Goal: Task Accomplishment & Management: Manage account settings

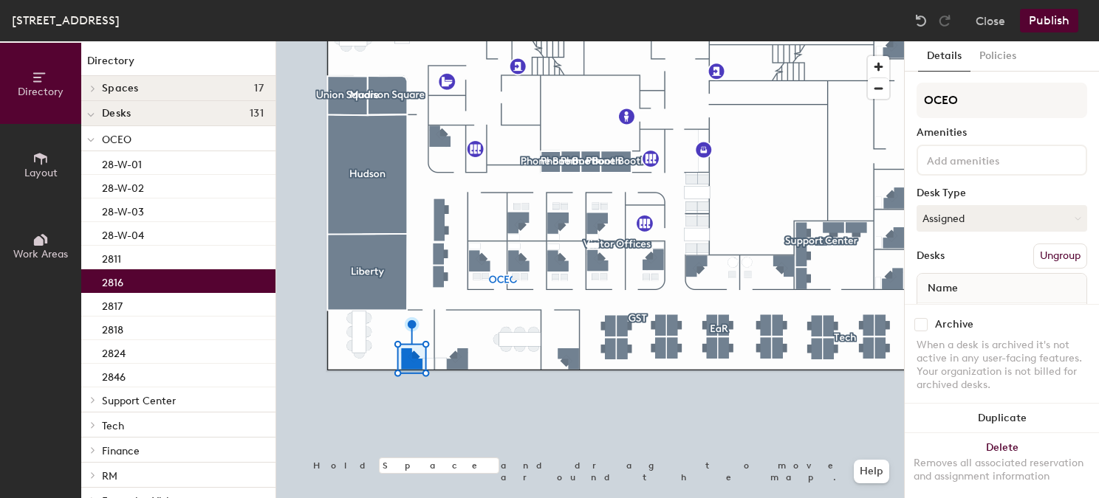
scroll to position [50, 0]
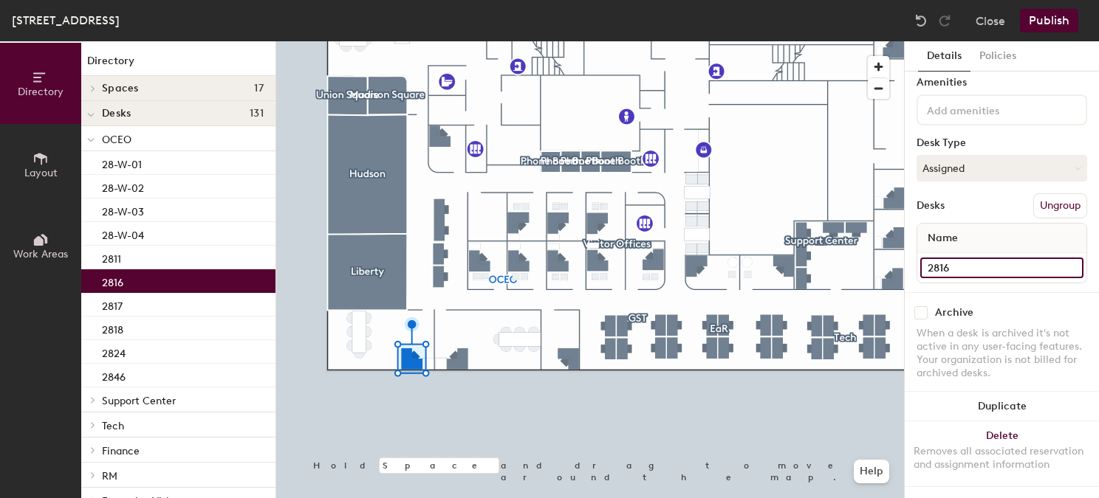
click at [962, 270] on input "2816" at bounding box center [1001, 268] width 163 height 21
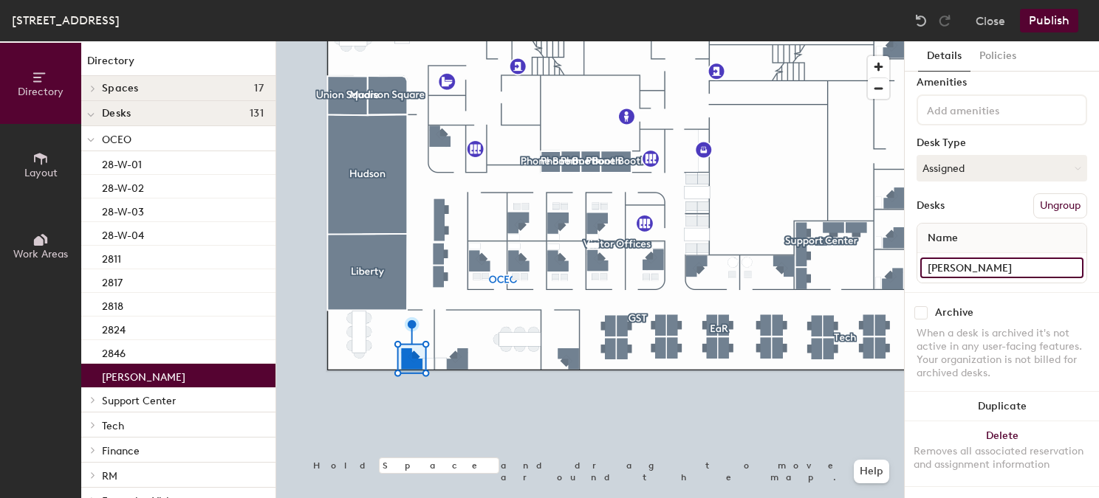
type input "[PERSON_NAME]"
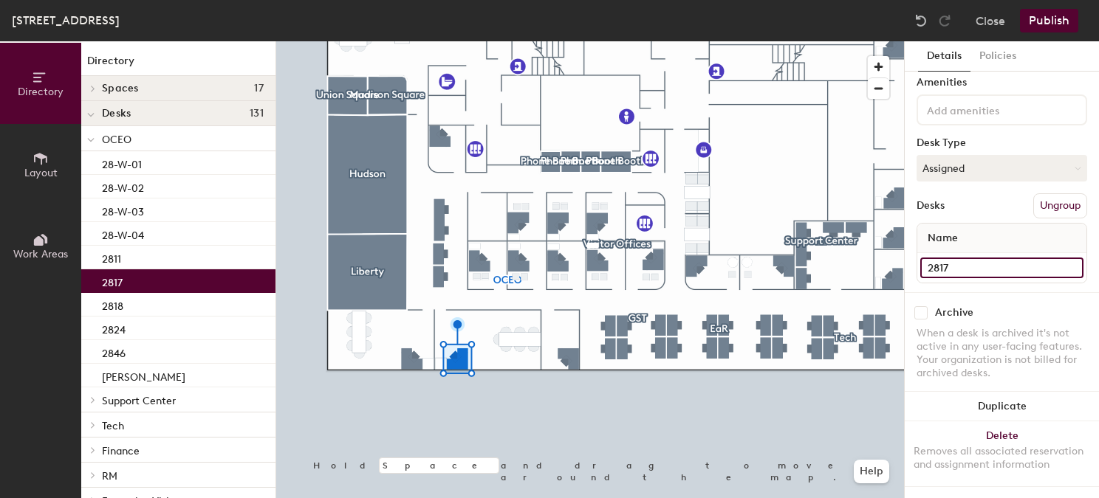
click at [952, 261] on input "2817" at bounding box center [1001, 268] width 163 height 21
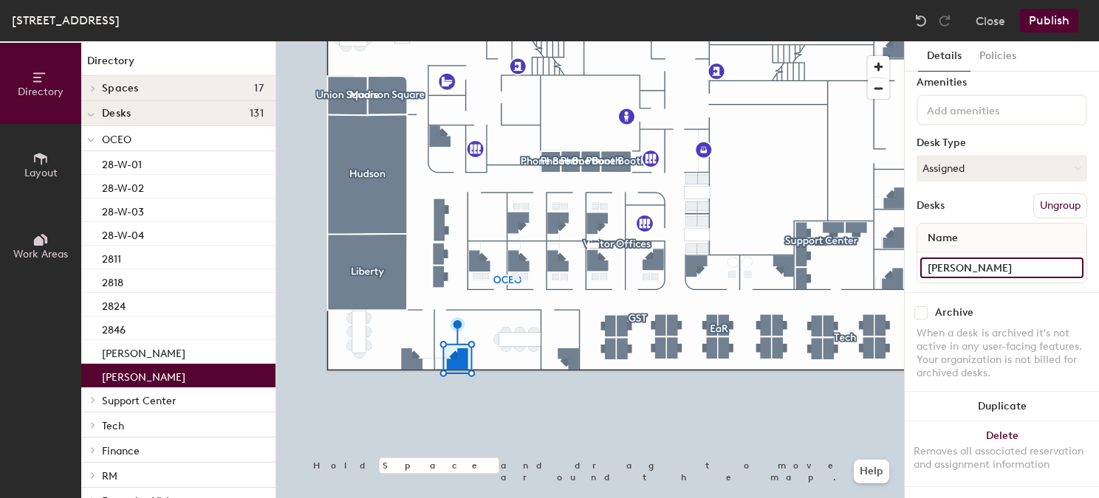
type input "[PERSON_NAME]"
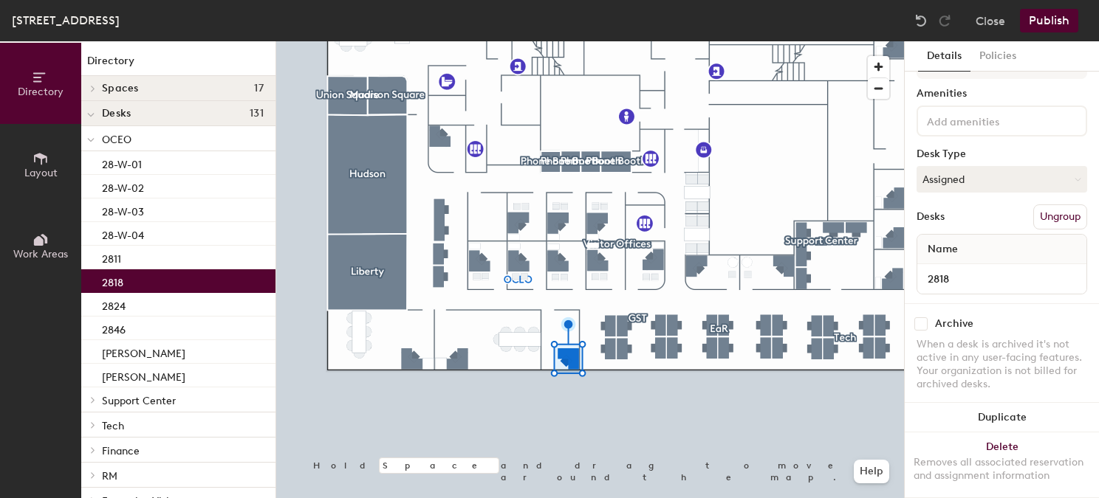
scroll to position [40, 0]
click at [946, 273] on input "2818" at bounding box center [1001, 278] width 163 height 21
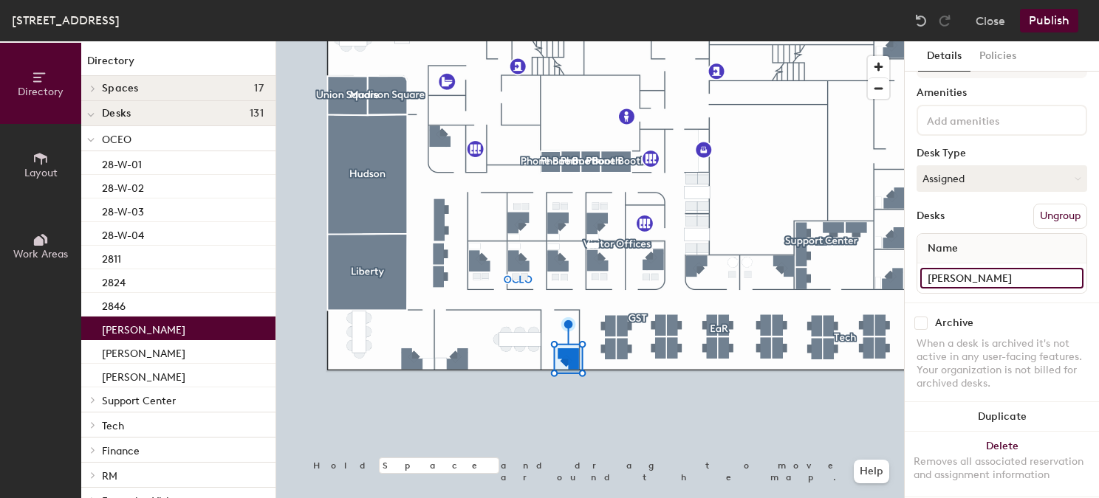
type input "[PERSON_NAME]"
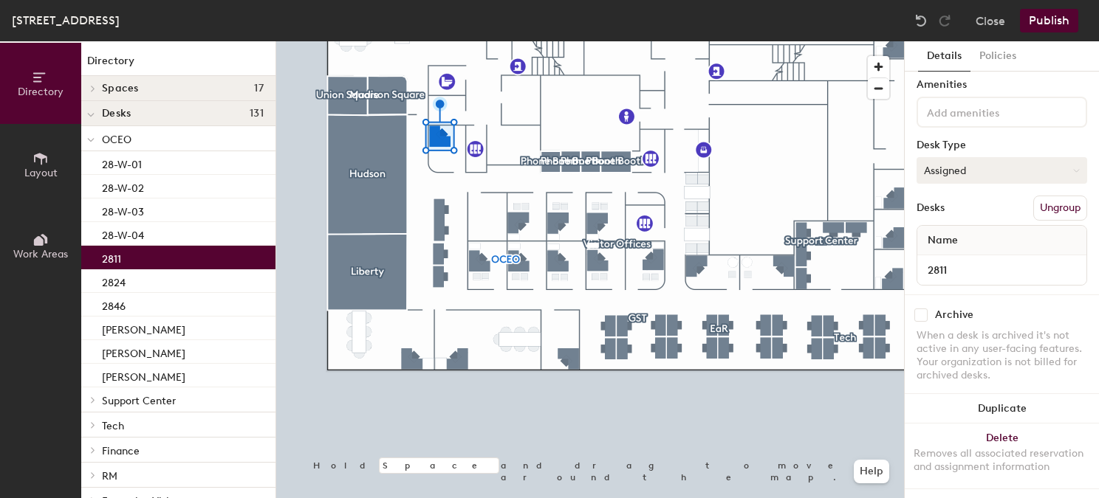
scroll to position [50, 0]
click at [945, 272] on input "2811" at bounding box center [1001, 268] width 163 height 21
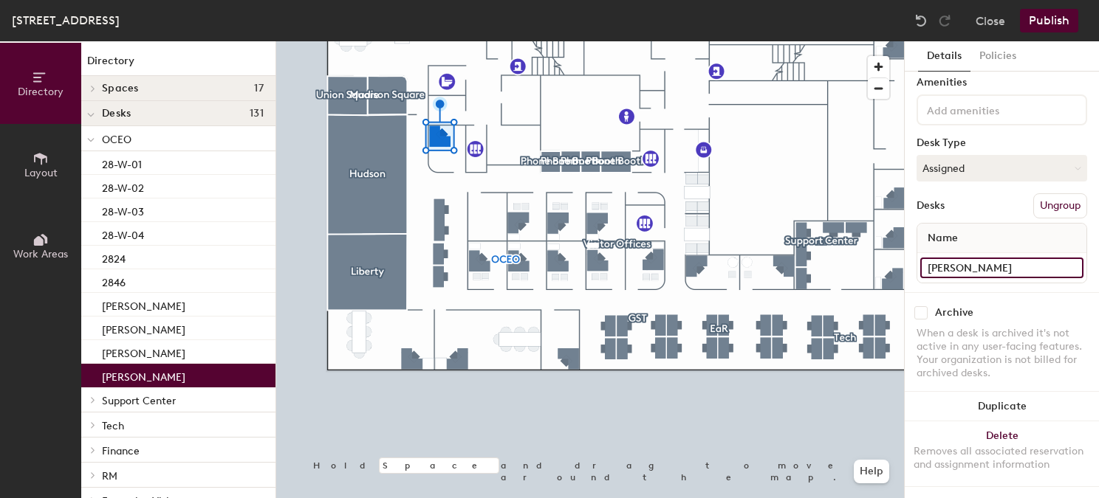
type input "[PERSON_NAME]"
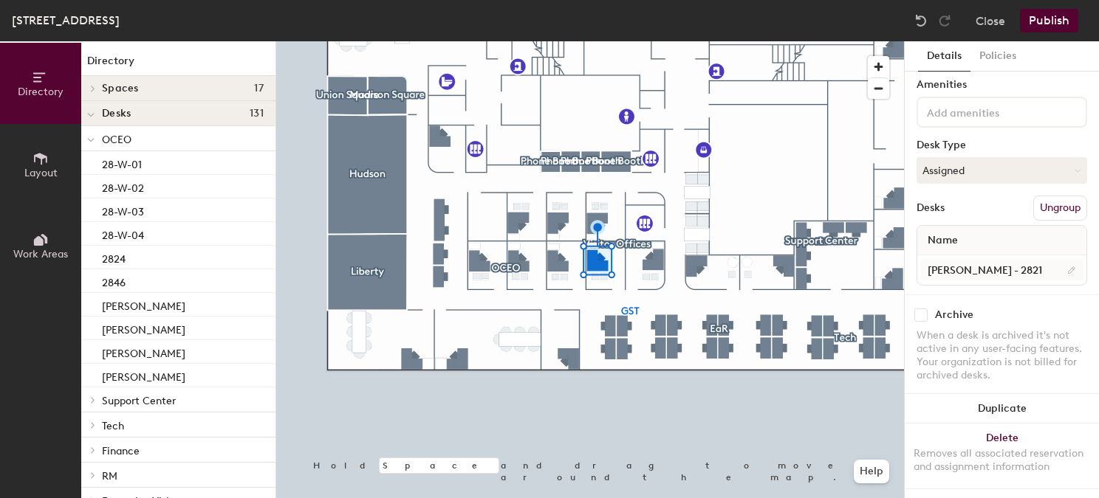
scroll to position [32, 0]
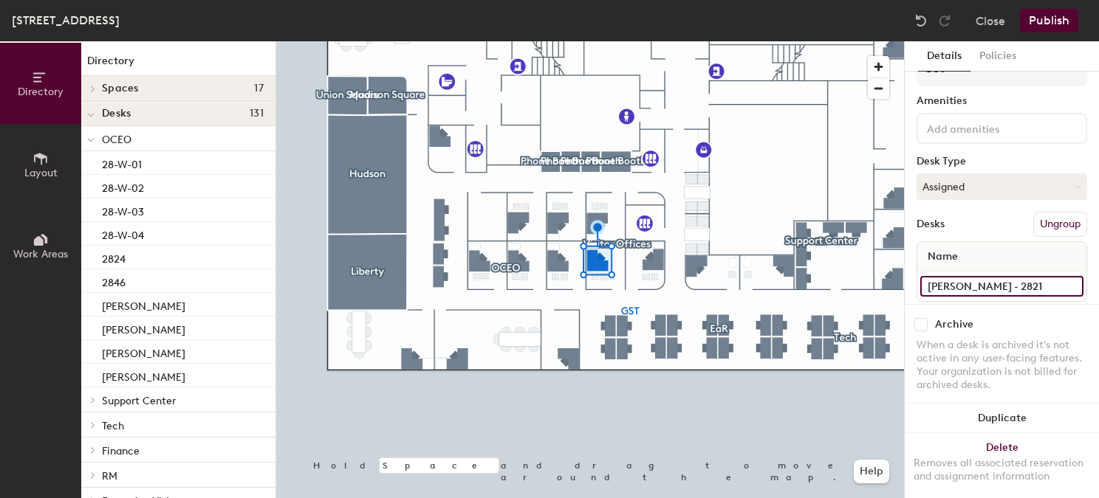
click at [1039, 288] on input "[PERSON_NAME] - 2821" at bounding box center [1001, 286] width 163 height 21
click at [1039, 287] on input "[PERSON_NAME] - 2821" at bounding box center [1001, 286] width 163 height 21
type input "[PERSON_NAME]"
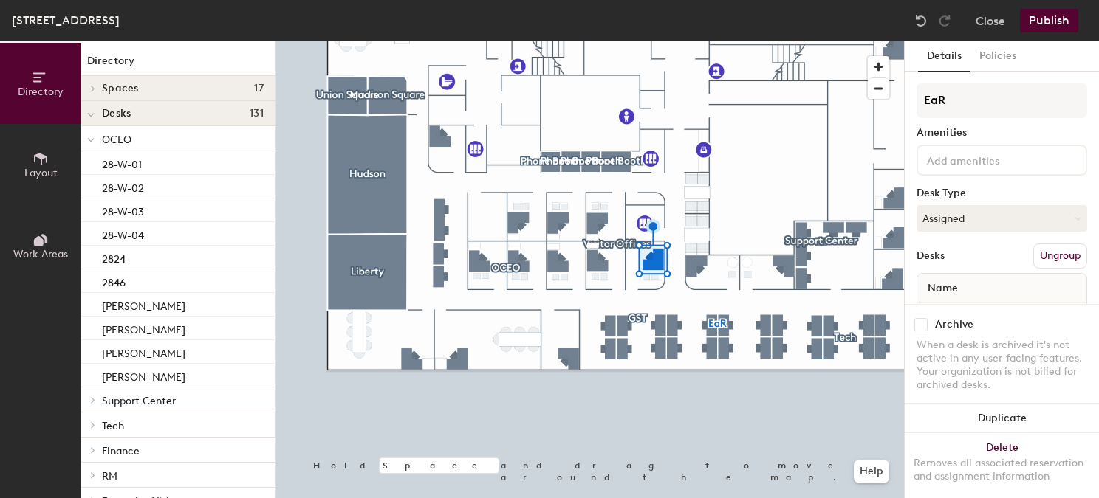
scroll to position [50, 0]
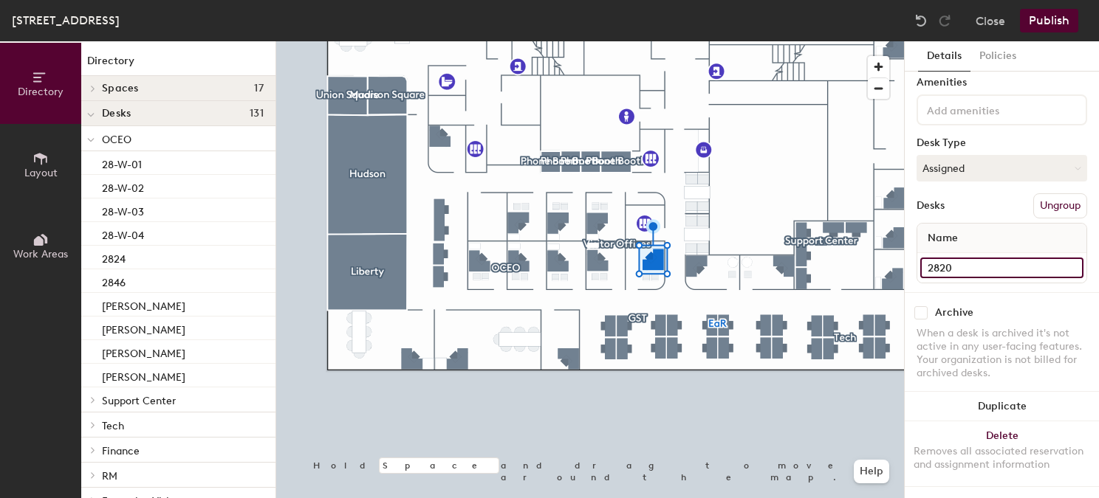
click at [946, 266] on input "2820" at bounding box center [1001, 268] width 163 height 21
type input "[PERSON_NAME]"
click at [939, 263] on input "2841" at bounding box center [1001, 268] width 163 height 21
type input "[PERSON_NAME]"
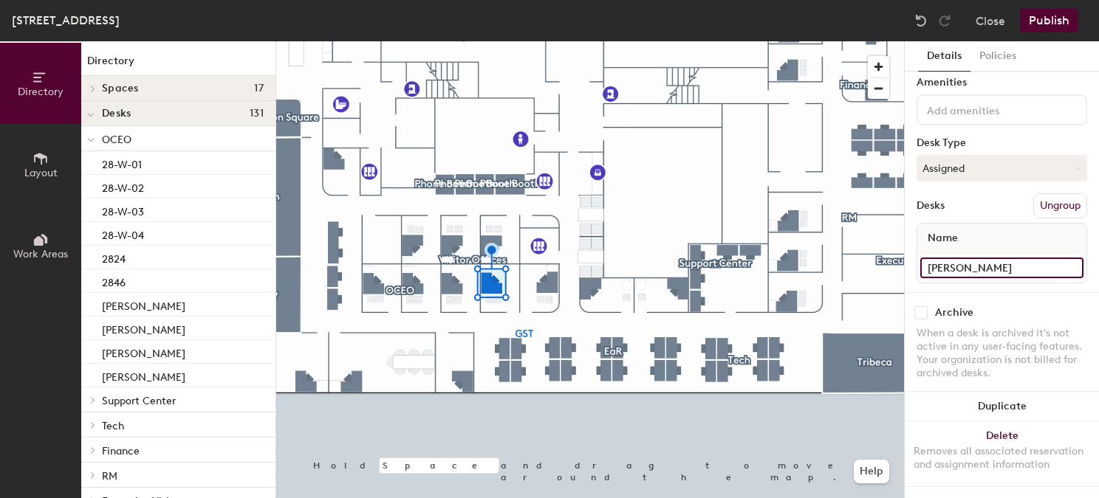
click at [961, 267] on input "[PERSON_NAME]" at bounding box center [1001, 268] width 163 height 21
click at [941, 266] on input "2822" at bounding box center [1001, 268] width 163 height 21
type input "[PERSON_NAME]"
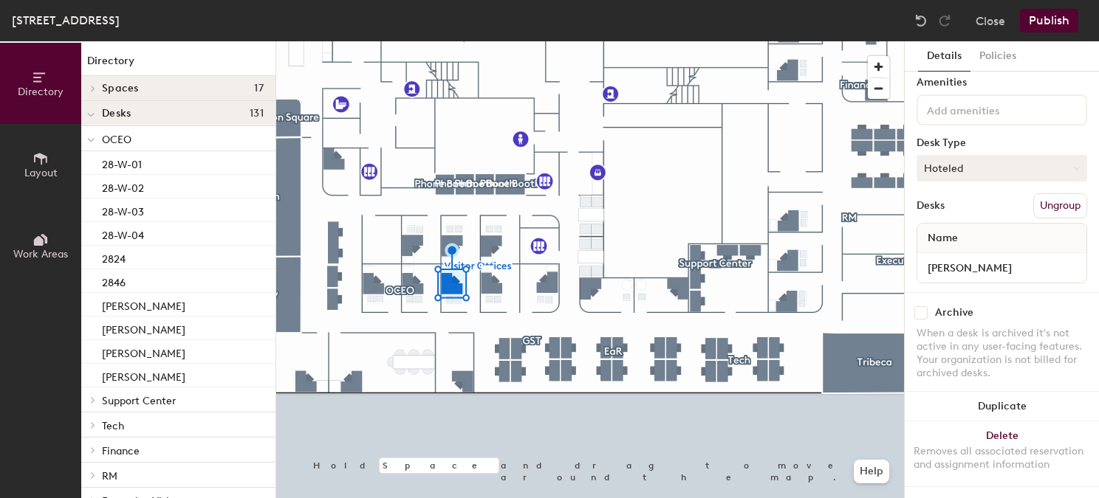
click at [942, 171] on button "Hoteled" at bounding box center [1001, 168] width 171 height 27
click at [950, 213] on div "Assigned" at bounding box center [991, 214] width 148 height 22
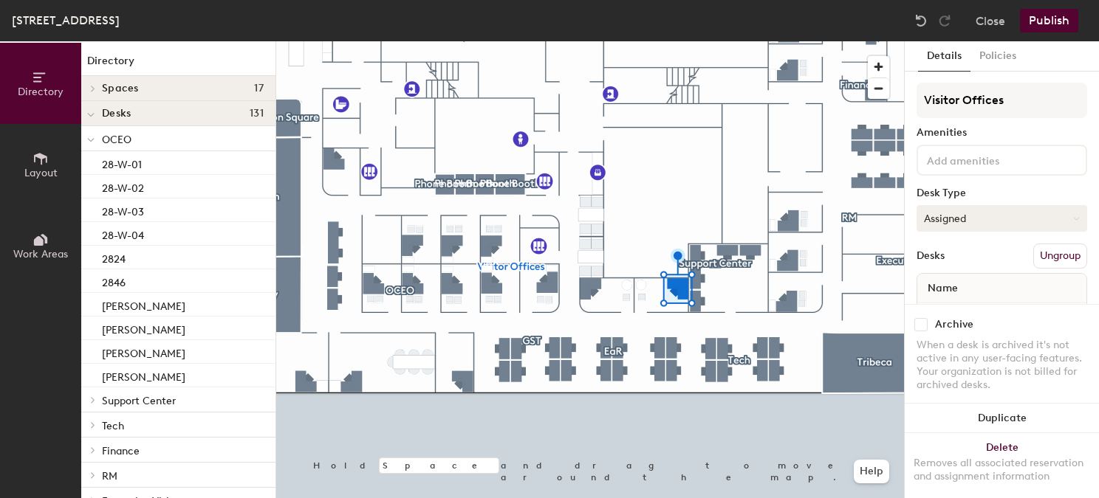
click at [975, 216] on button "Assigned" at bounding box center [1001, 218] width 171 height 27
click at [947, 313] on div "Hoteled" at bounding box center [991, 309] width 148 height 22
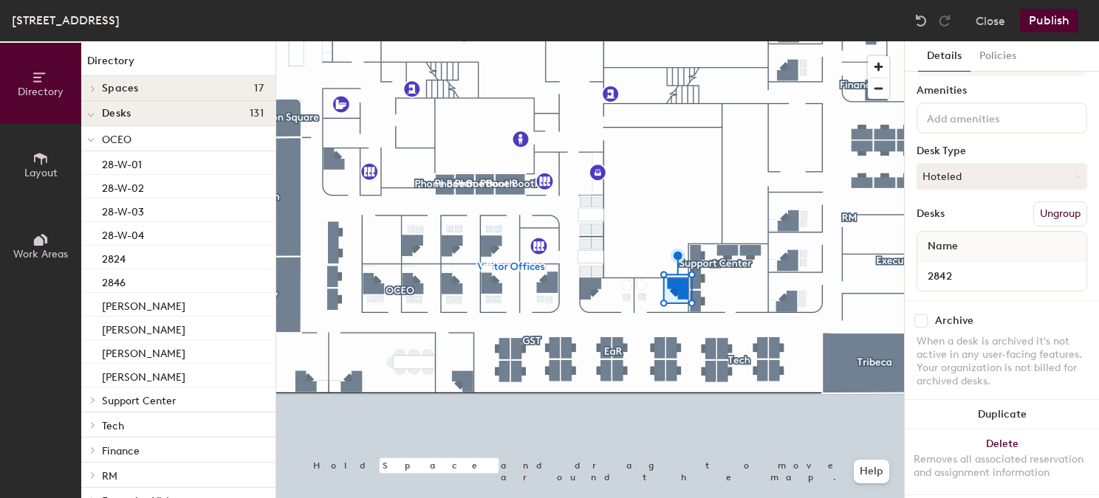
scroll to position [49, 0]
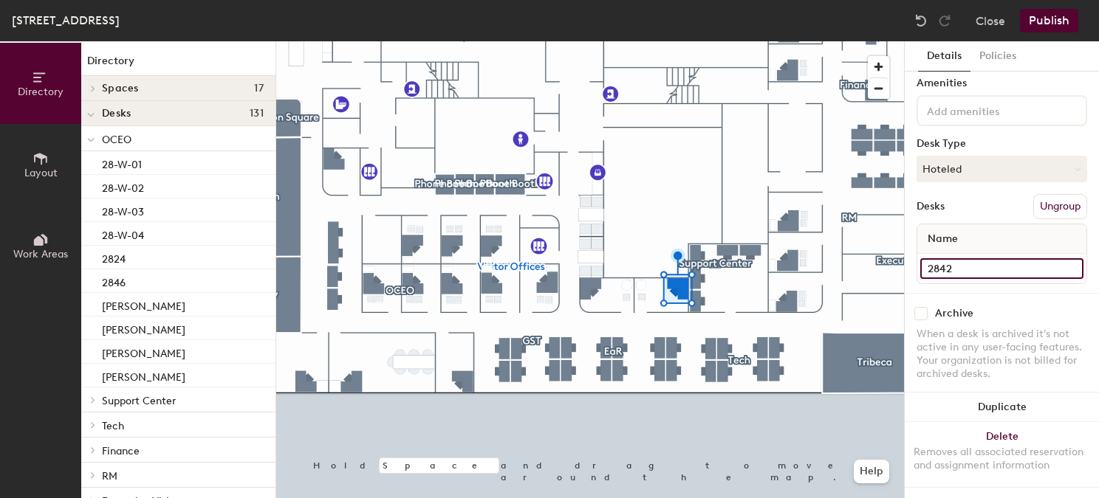
click at [933, 270] on input "2842" at bounding box center [1001, 268] width 163 height 21
click at [928, 270] on input "2842" at bounding box center [1001, 268] width 163 height 21
type input "Visitor Office 2842"
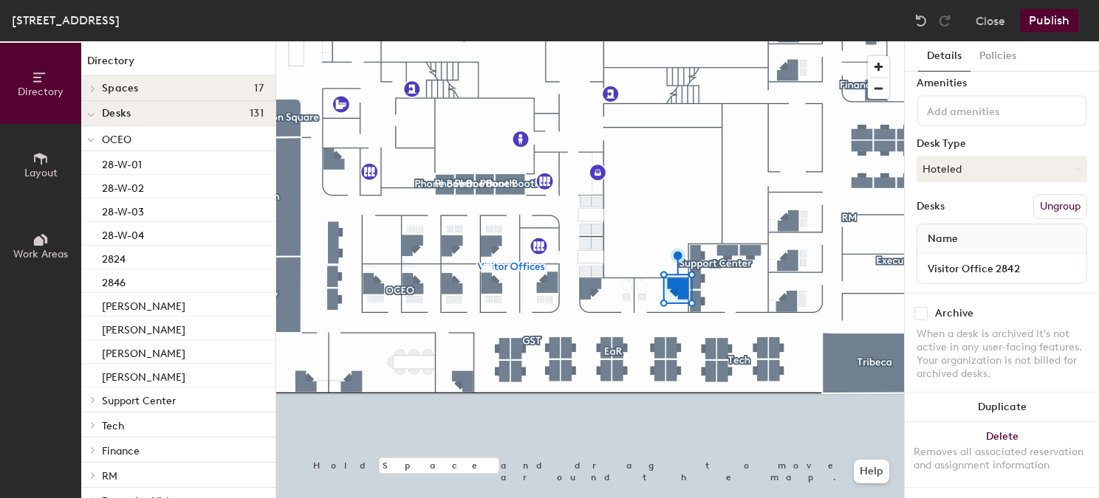
click at [1012, 289] on div "Visitor Offices Amenities Desk Type Hoteled Desks Ungroup Name Visitor Office 2…" at bounding box center [1001, 163] width 171 height 260
click at [990, 269] on input "Visitor Office 2842" at bounding box center [1001, 268] width 163 height 21
drag, startPoint x: 990, startPoint y: 269, endPoint x: 936, endPoint y: 272, distance: 54.0
click at [936, 272] on input "Visitor Office 2842" at bounding box center [1001, 268] width 163 height 21
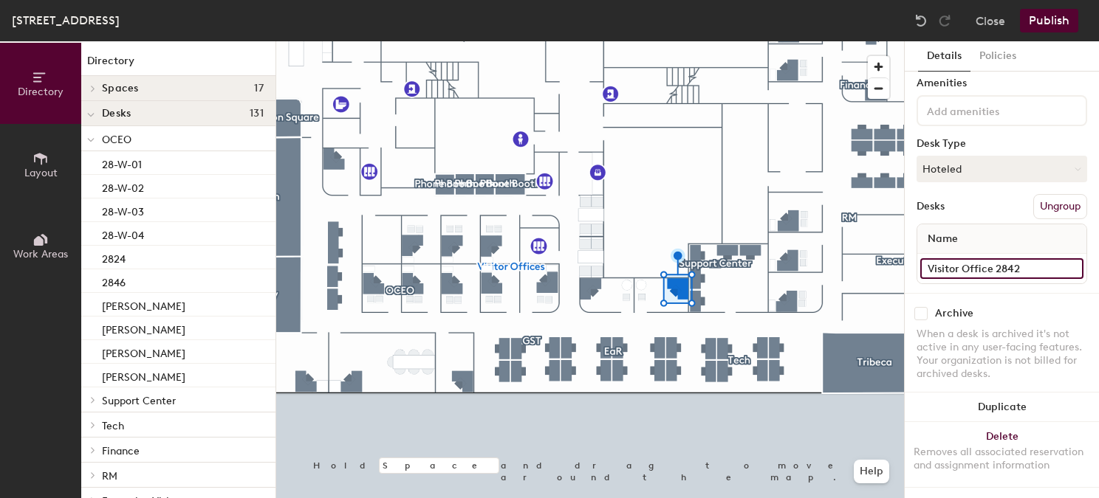
click at [950, 263] on input "Visitor Office 2842" at bounding box center [1001, 268] width 163 height 21
drag, startPoint x: 990, startPoint y: 270, endPoint x: 932, endPoint y: 270, distance: 58.3
click at [932, 270] on input "Visitor Office 2842" at bounding box center [1001, 268] width 163 height 21
click at [1005, 268] on input "Visitor Office 2842" at bounding box center [1001, 268] width 163 height 21
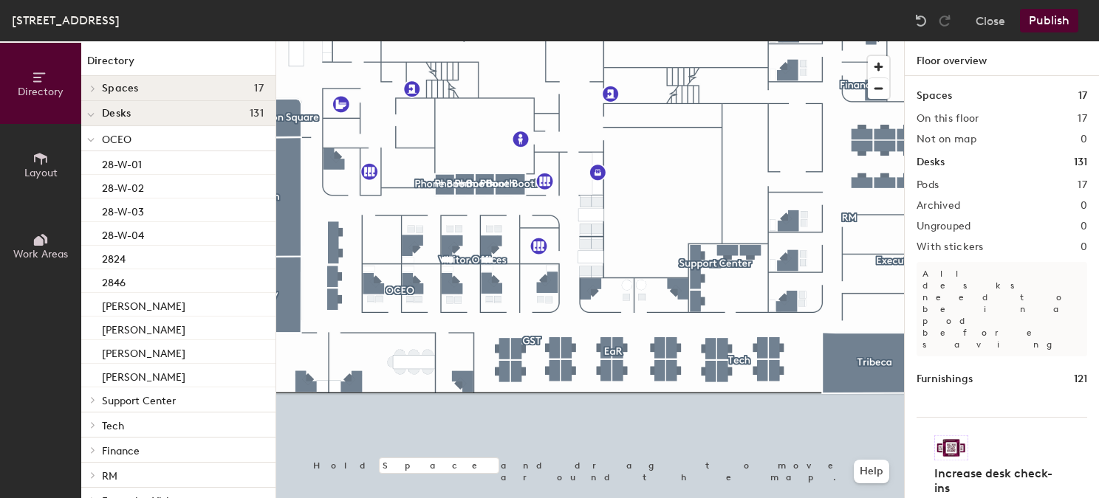
click at [1051, 25] on button "Publish" at bounding box center [1049, 21] width 58 height 24
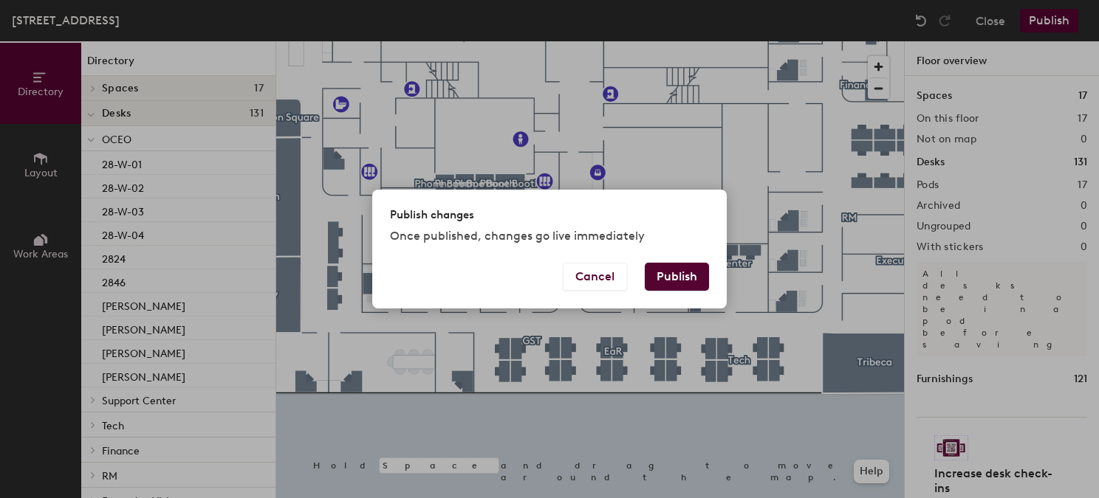
click at [685, 283] on button "Publish" at bounding box center [677, 277] width 64 height 28
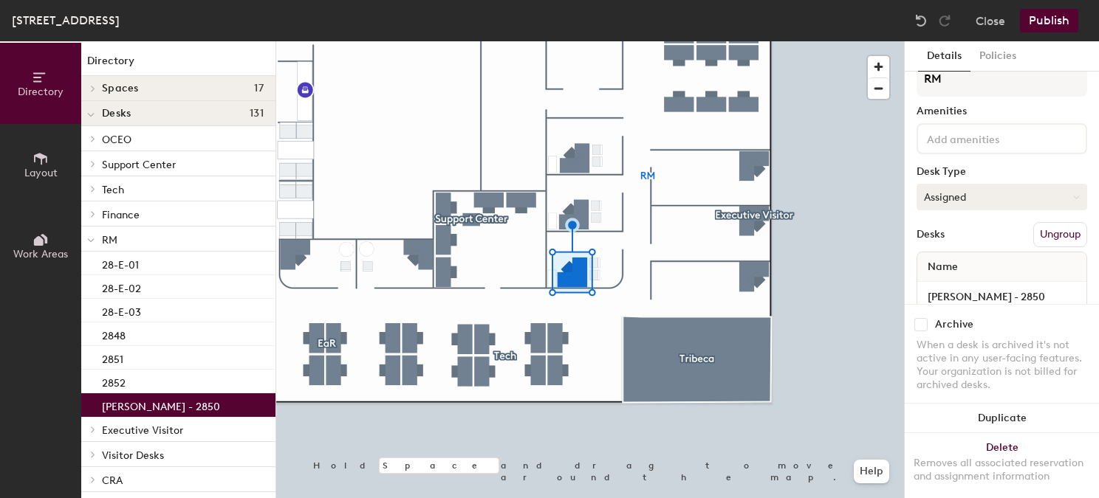
scroll to position [50, 0]
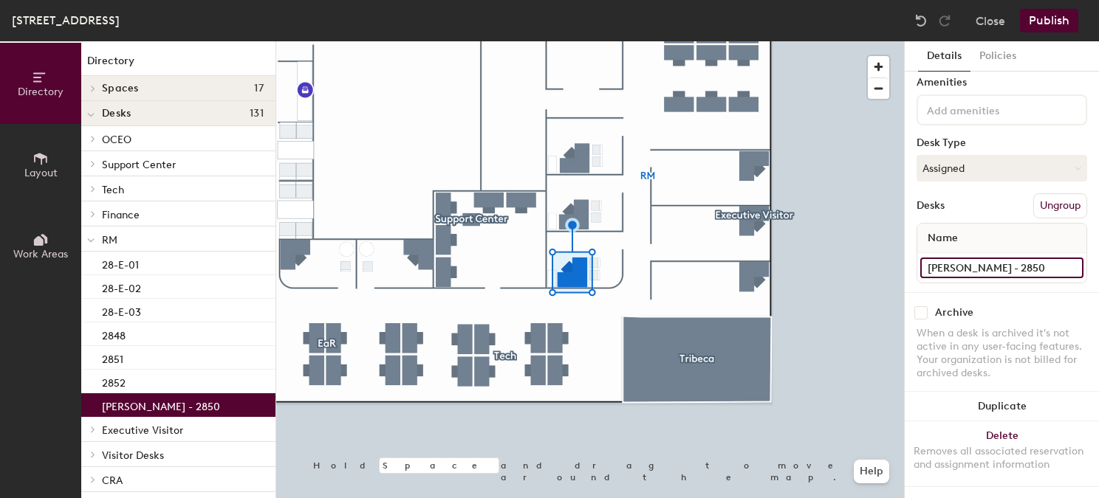
click at [1033, 271] on input "[PERSON_NAME] - 2850" at bounding box center [1001, 268] width 163 height 21
click at [1043, 268] on input "[PERSON_NAME] - 2850" at bounding box center [1001, 268] width 163 height 21
drag, startPoint x: 1043, startPoint y: 268, endPoint x: 1010, endPoint y: 268, distance: 33.2
click at [1010, 268] on input "[PERSON_NAME] - 2850" at bounding box center [1001, 268] width 163 height 21
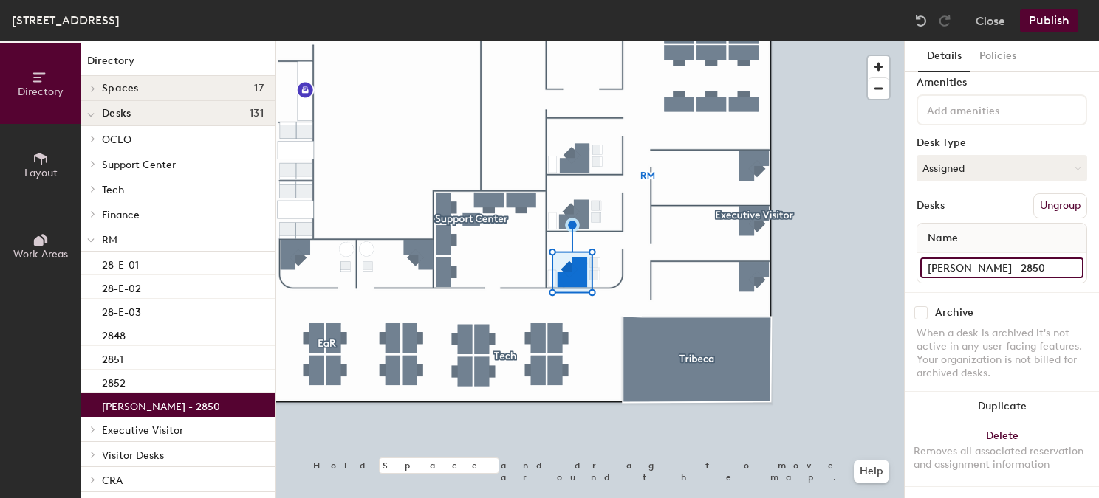
drag, startPoint x: 1007, startPoint y: 268, endPoint x: 1050, endPoint y: 268, distance: 43.6
click at [1050, 268] on input "Matthew Griffin - 2850" at bounding box center [1001, 268] width 163 height 21
click at [1051, 269] on input "Matthew Griffin - 2850" at bounding box center [1001, 268] width 163 height 21
type input "[PERSON_NAME]"
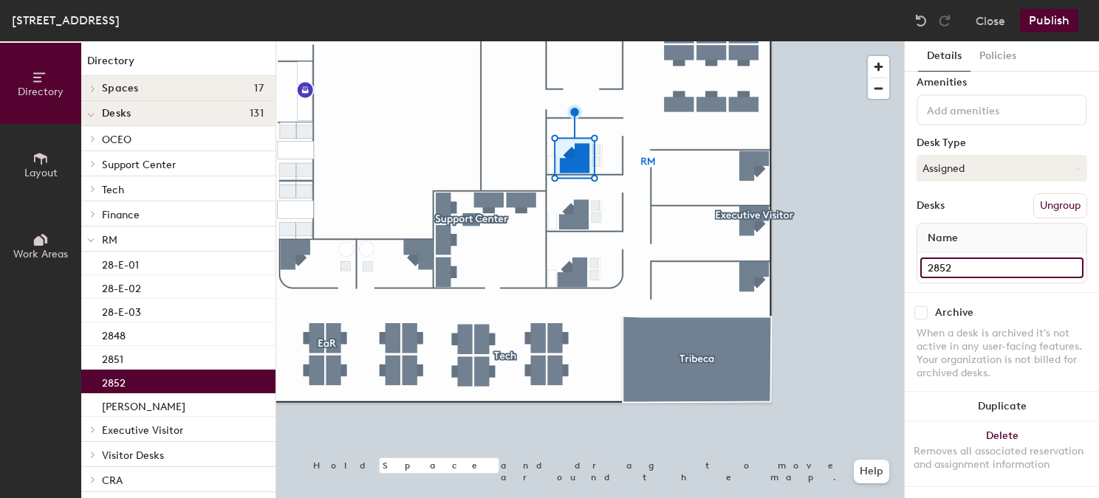
click at [947, 266] on input "2852" at bounding box center [1001, 268] width 163 height 21
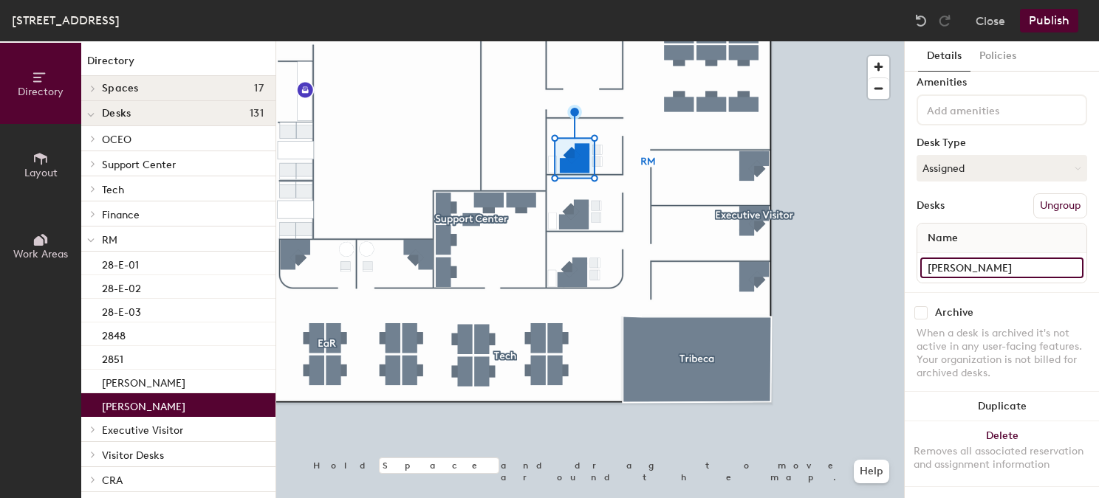
type input "Ruth Backer"
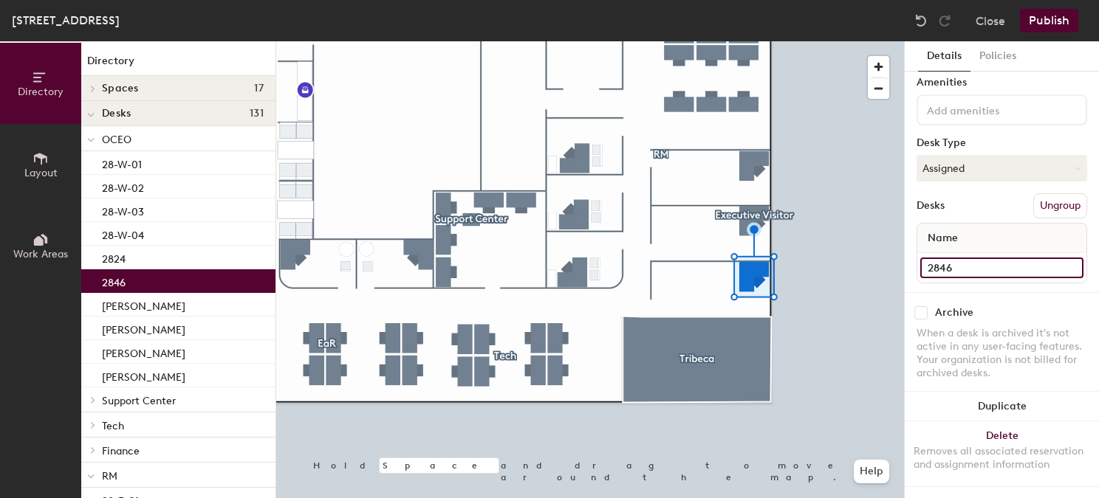
click at [948, 268] on input "2846" at bounding box center [1001, 268] width 163 height 21
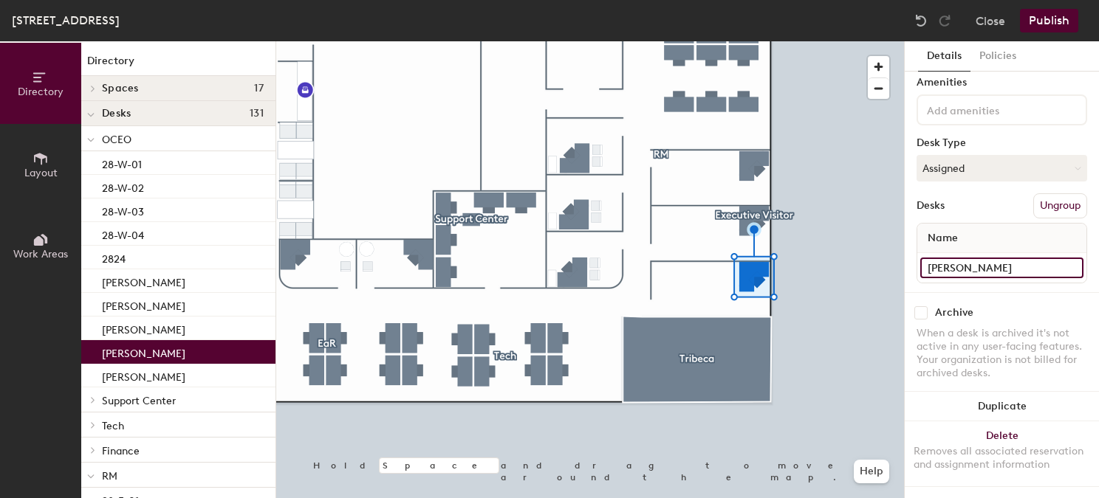
type input "Matt Wagner"
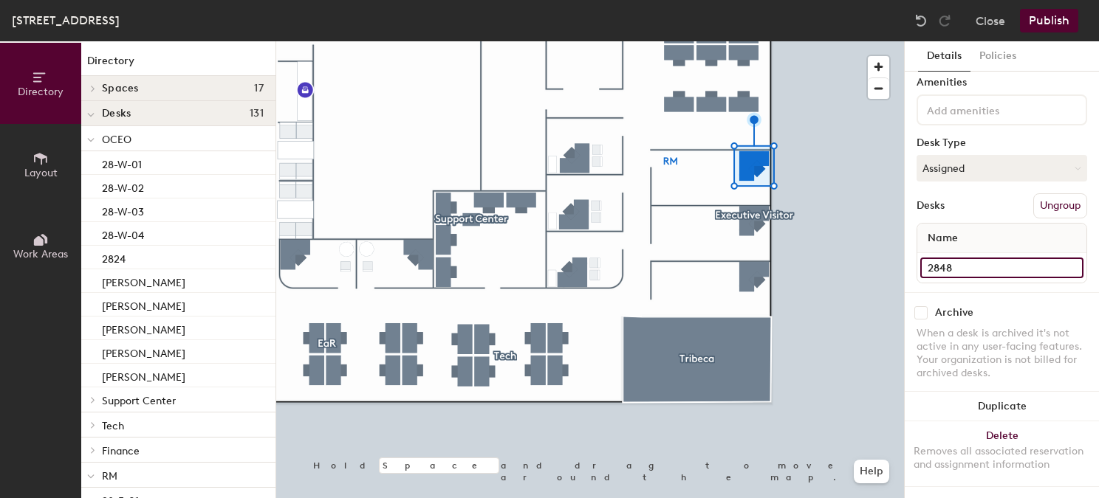
click at [943, 270] on input "2848" at bounding box center [1001, 268] width 163 height 21
type input "Peter Schwartz"
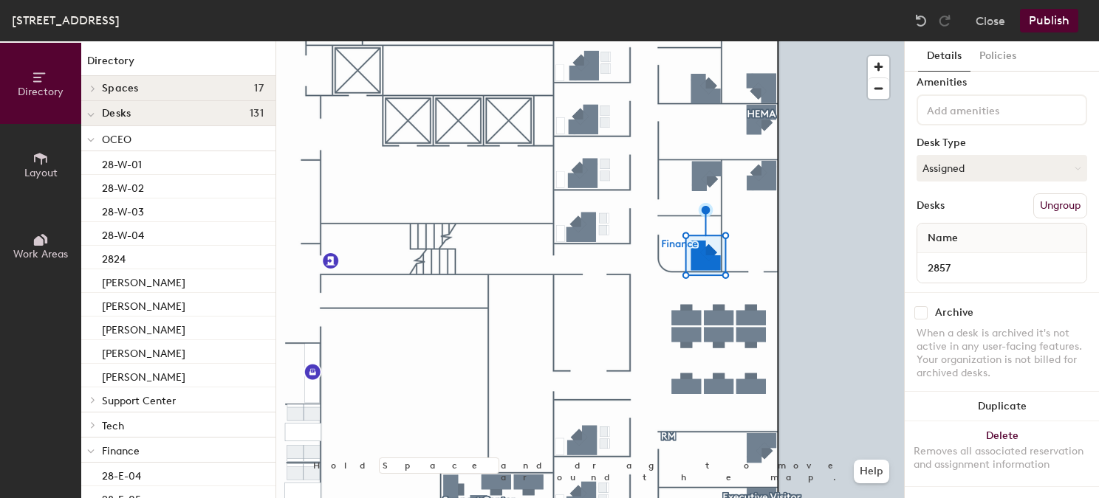
scroll to position [47, 0]
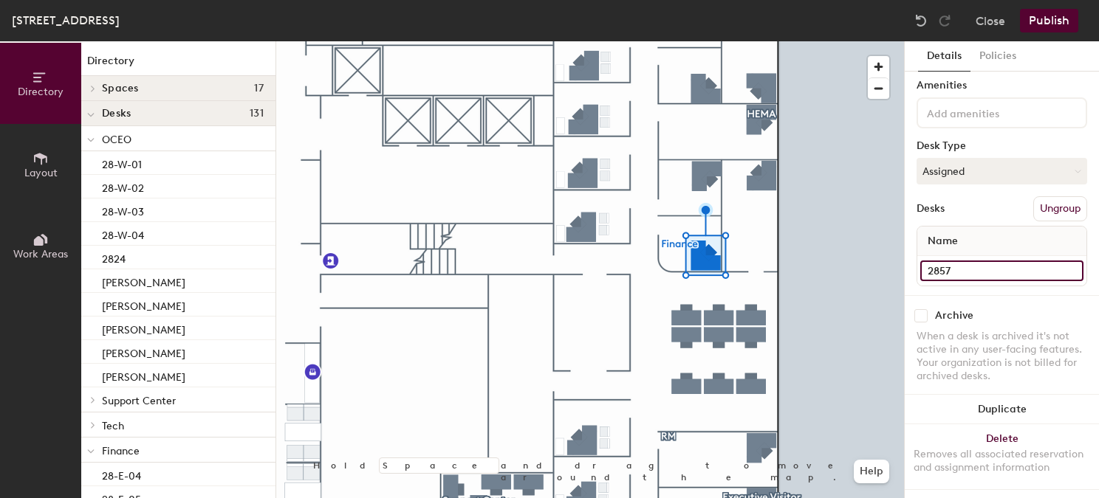
click at [945, 273] on input "2857" at bounding box center [1001, 271] width 163 height 21
type input "Joe Genna"
click at [939, 274] on input "2858" at bounding box center [1001, 271] width 163 height 21
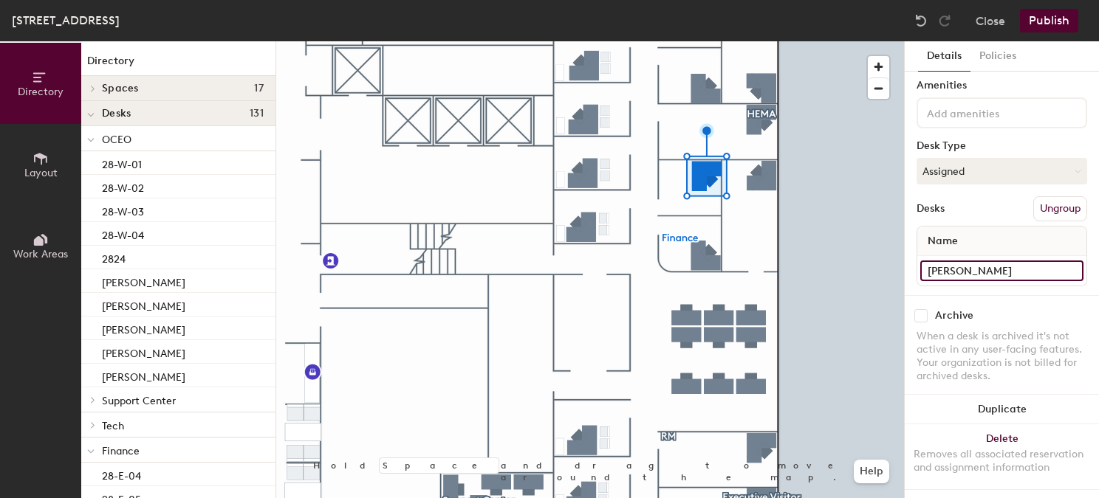
type input "Agnes He"
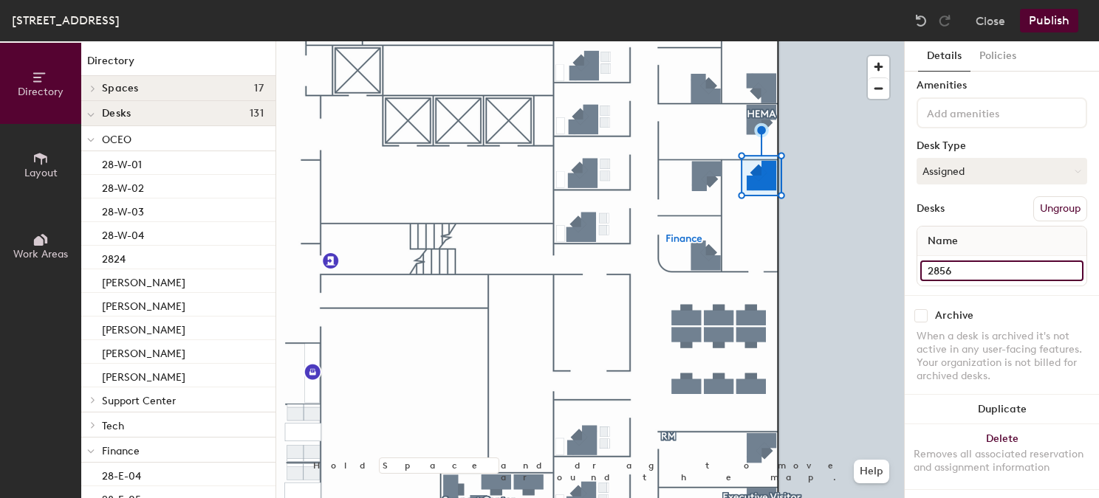
click at [958, 267] on input "2856" at bounding box center [1001, 271] width 163 height 21
type input "Daniela Berger-Pollack"
click at [973, 297] on div "Archive When a desk is archived it's not active in any user-facing features. Yo…" at bounding box center [1002, 348] width 194 height 106
click at [951, 272] on input "2864" at bounding box center [1001, 271] width 163 height 21
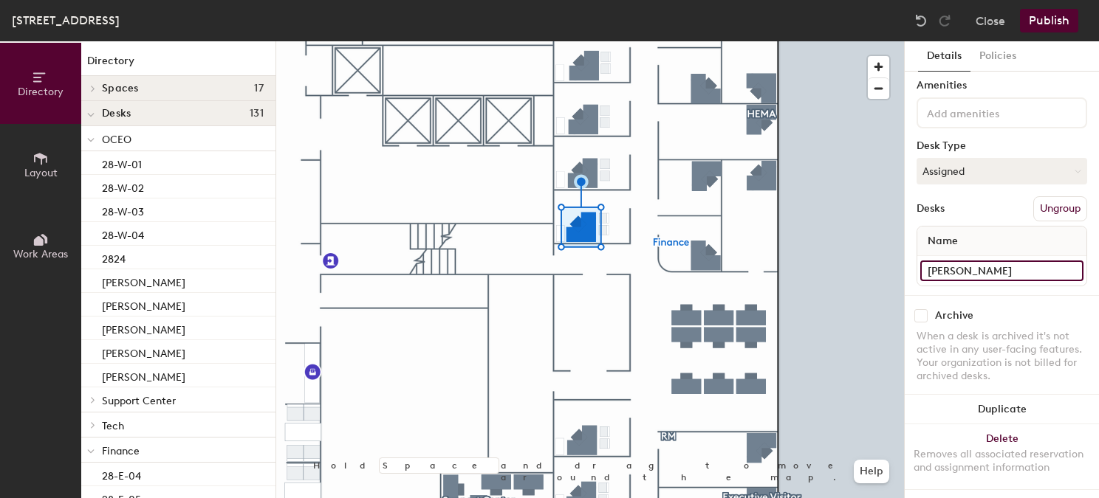
type input "Martha Stratis"
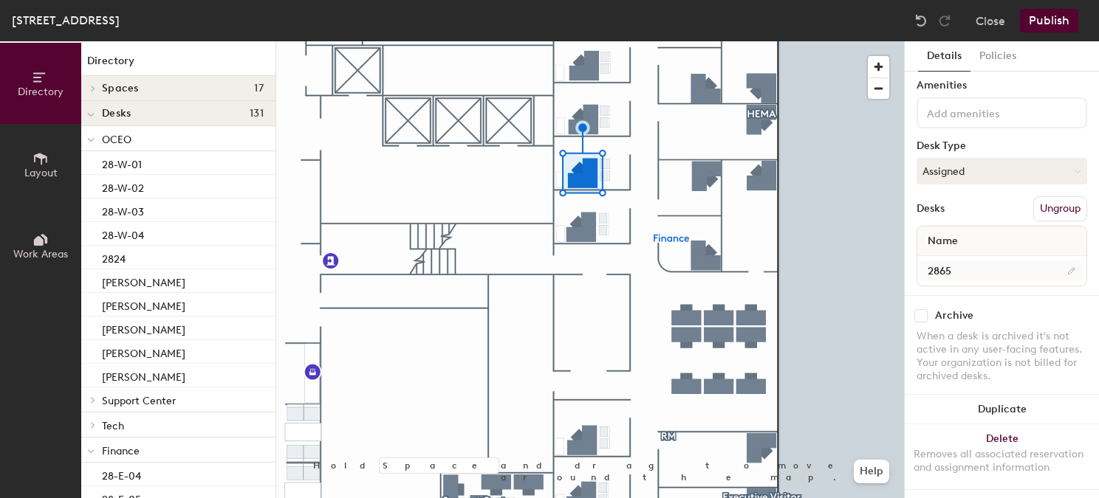
scroll to position [50, 0]
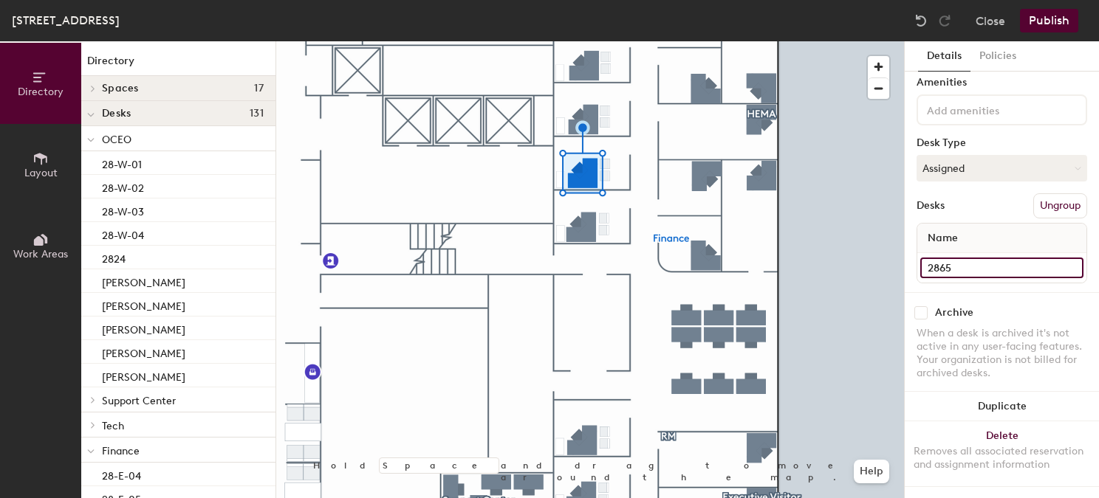
click at [944, 270] on input "2865" at bounding box center [1001, 268] width 163 height 21
type input "Sae-Young Kim"
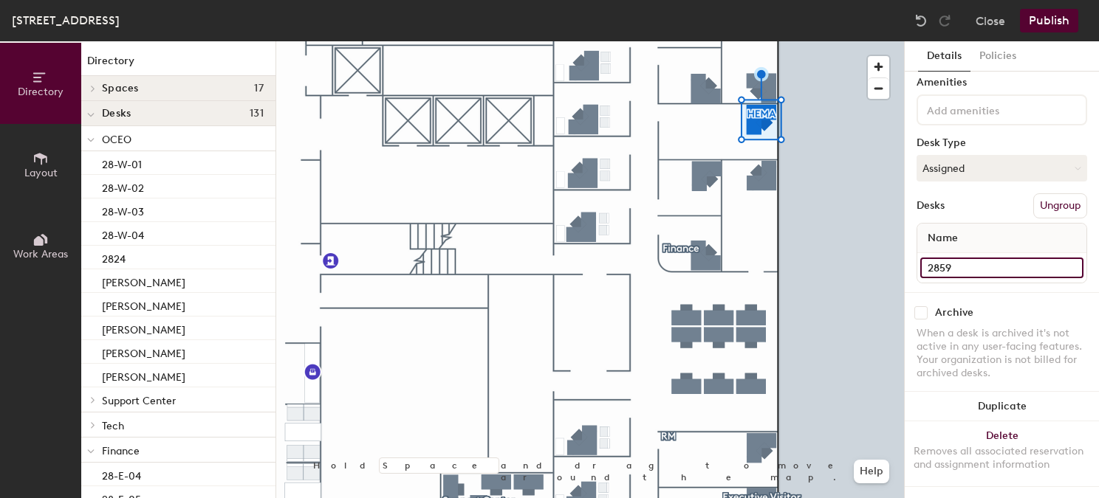
click at [939, 271] on input "2859" at bounding box center [1001, 268] width 163 height 21
type input "Kedra Ishop"
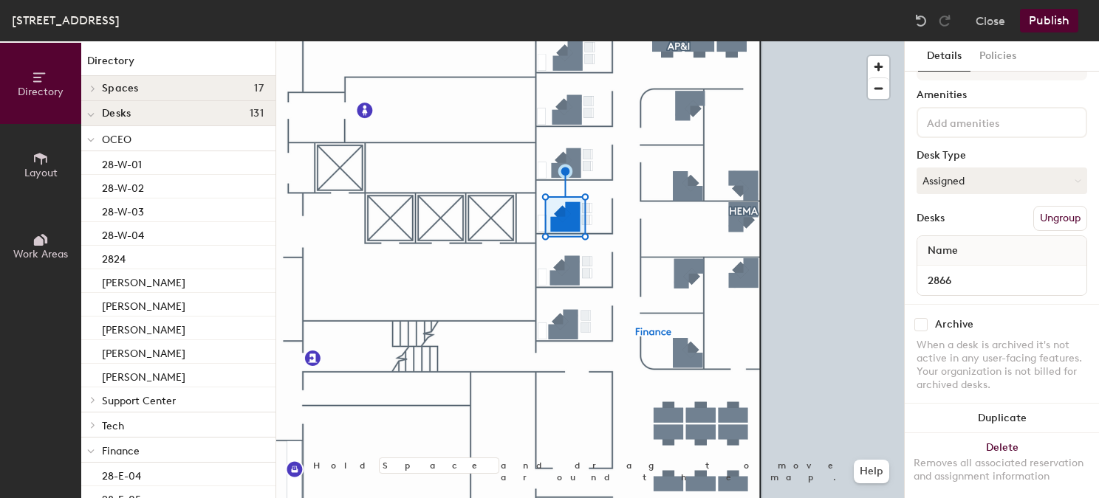
scroll to position [39, 0]
click at [946, 278] on input "2866" at bounding box center [1001, 279] width 163 height 21
type input "A"
type input "Martha Stratis"
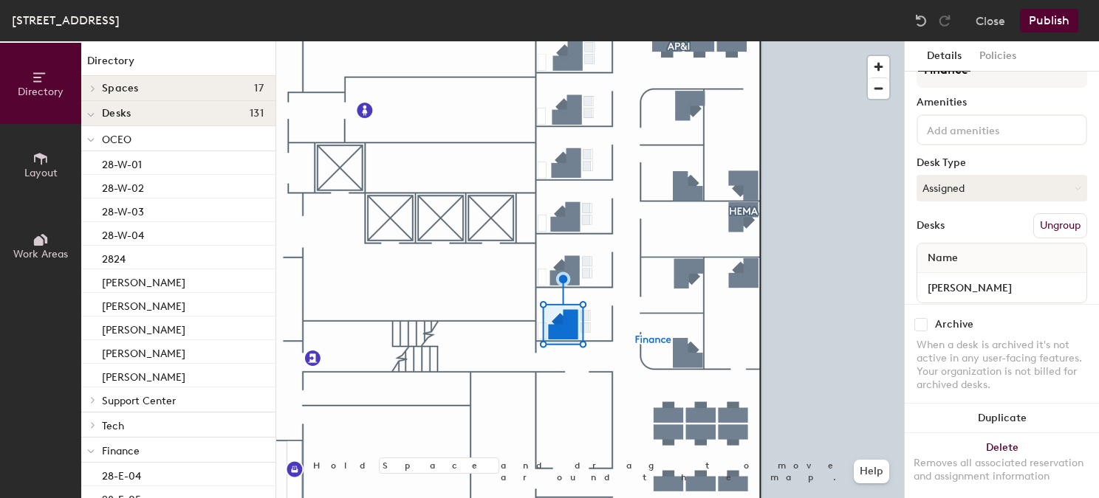
scroll to position [50, 0]
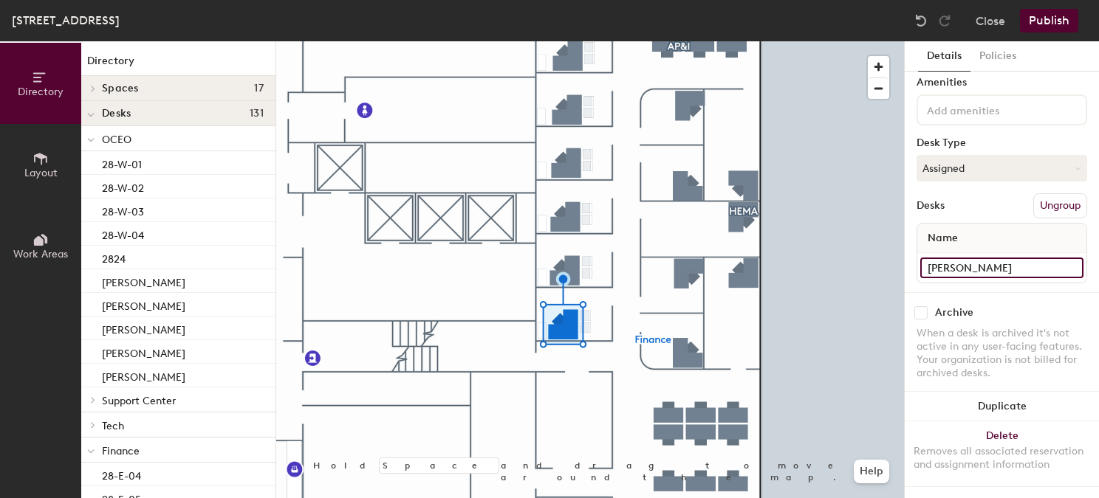
click at [953, 268] on input "Martha Stratis" at bounding box center [1001, 268] width 163 height 21
type input "Amanda Woolridge"
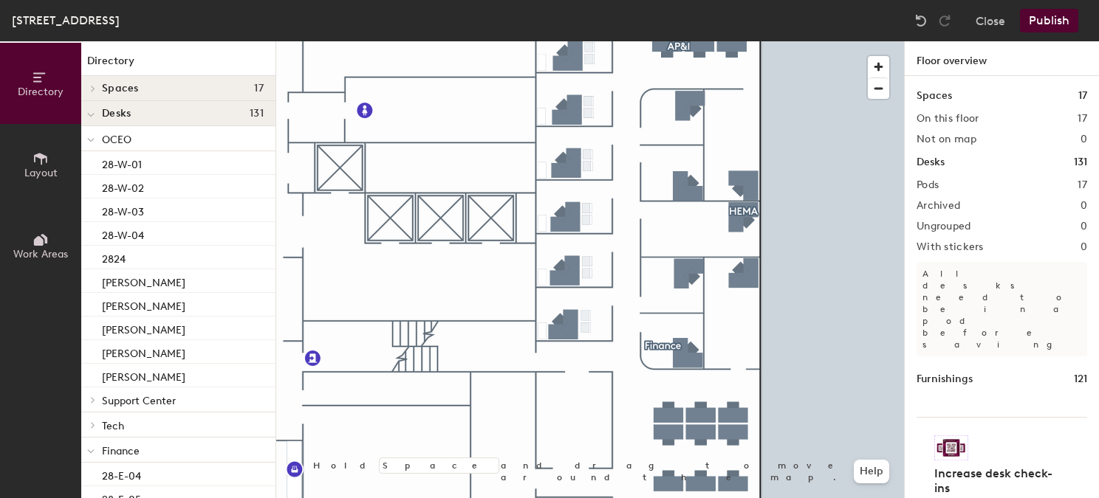
click at [1046, 7] on div "225 Liberty, Floor 28 Close Publish" at bounding box center [549, 20] width 1099 height 41
click at [1035, 16] on button "Publish" at bounding box center [1049, 21] width 58 height 24
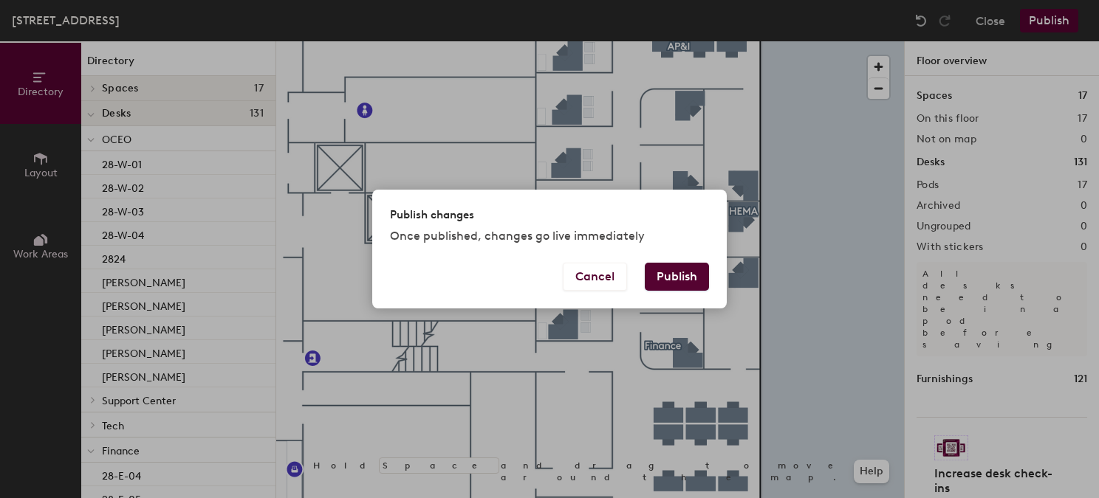
click at [682, 268] on button "Publish" at bounding box center [677, 277] width 64 height 28
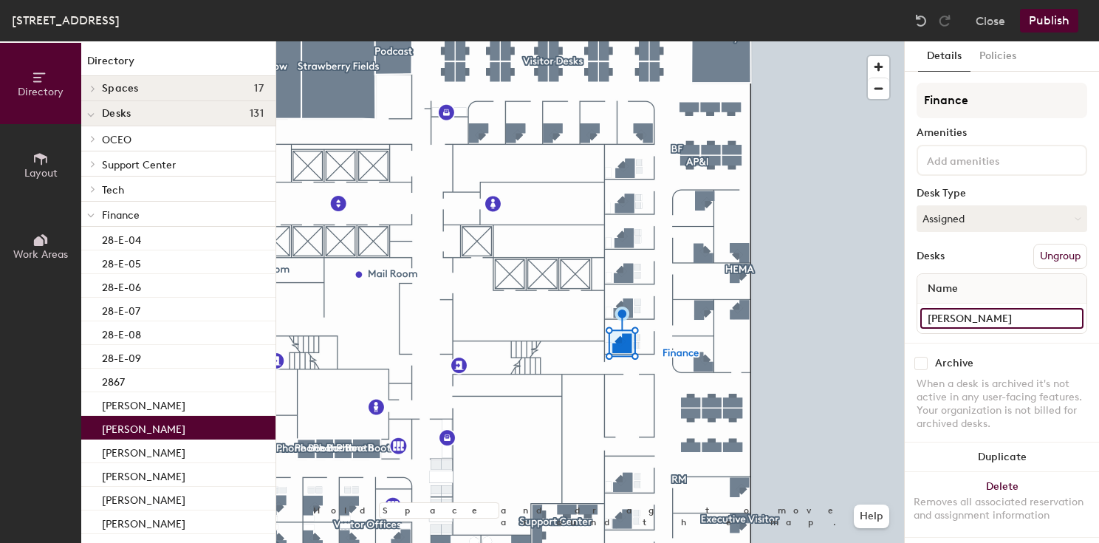
click at [994, 321] on input "[PERSON_NAME]" at bounding box center [1001, 318] width 163 height 21
click at [997, 323] on input "[PERSON_NAME]" at bounding box center [1001, 318] width 163 height 21
type input "Amanda Wooldridge"
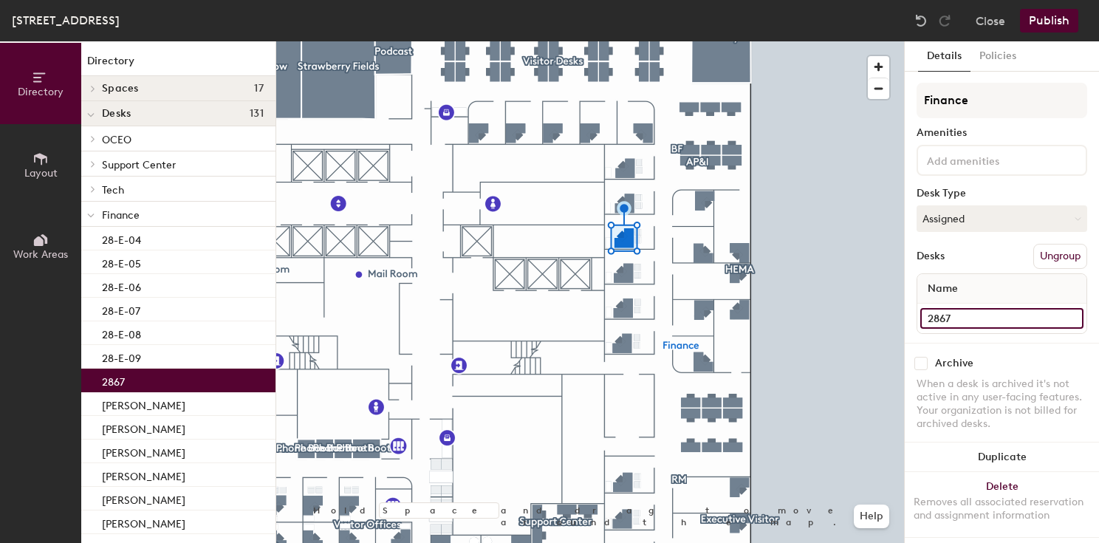
click at [931, 310] on input "2867" at bounding box center [1001, 318] width 163 height 21
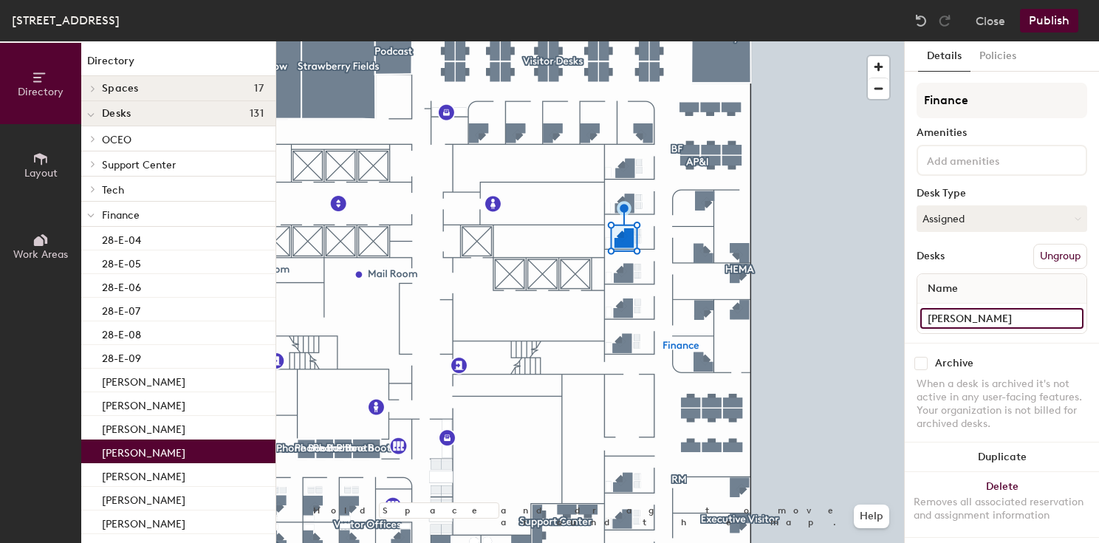
type input "Gina Moy"
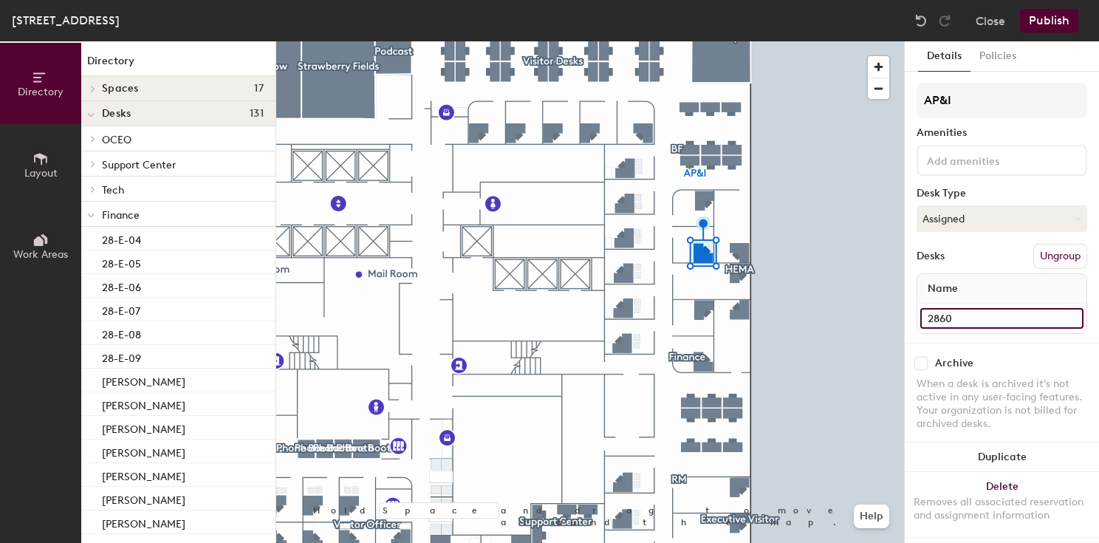
click at [941, 319] on input "2860" at bounding box center [1001, 318] width 163 height 21
type input "Linda Cheng"
click at [953, 323] on input "2861" at bounding box center [1001, 318] width 163 height 21
type input "[PERSON_NAME]"
click at [946, 312] on input "2862" at bounding box center [1001, 318] width 163 height 21
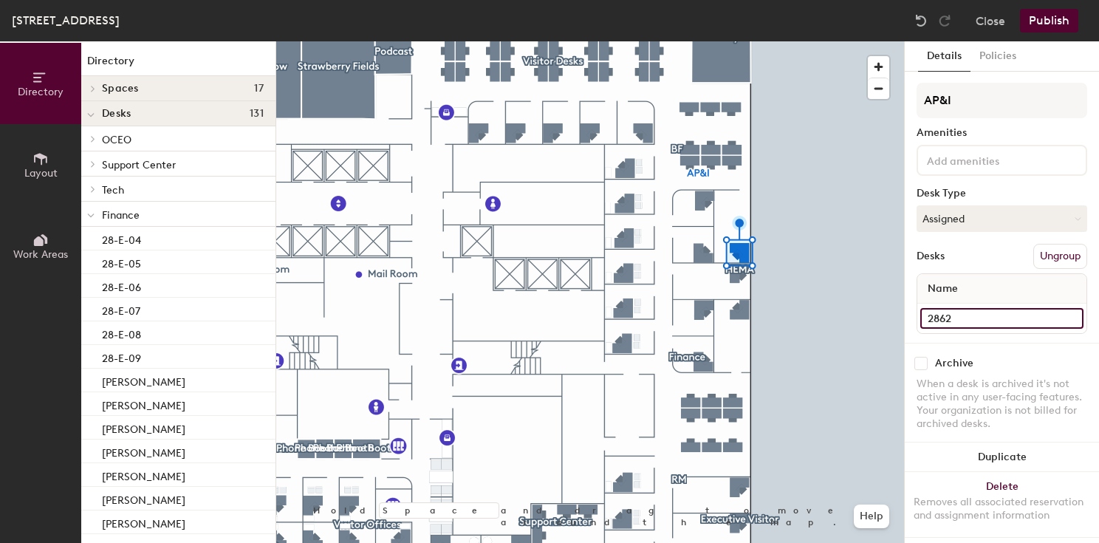
click at [946, 312] on input "2862" at bounding box center [1001, 318] width 163 height 21
type input "[PERSON_NAME]"
click at [967, 322] on input "2868" at bounding box center [1001, 318] width 163 height 21
type input "[PERSON_NAME]"
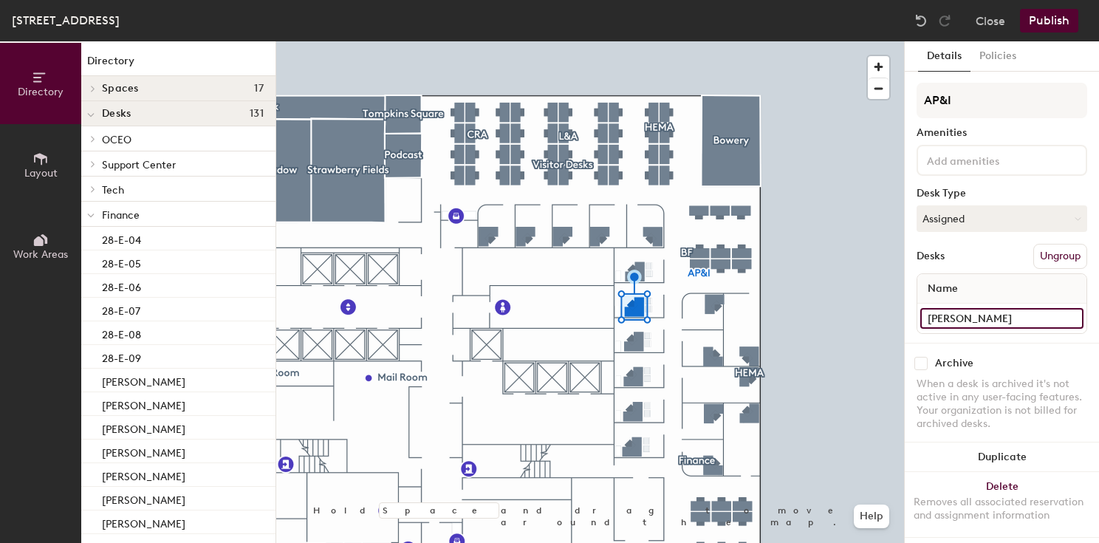
click at [967, 320] on input "Bridget Fortner" at bounding box center [1001, 318] width 163 height 21
type input "Dana Kopelman"
click at [958, 321] on input "2869" at bounding box center [1001, 318] width 163 height 21
type input "Bridget Fortner"
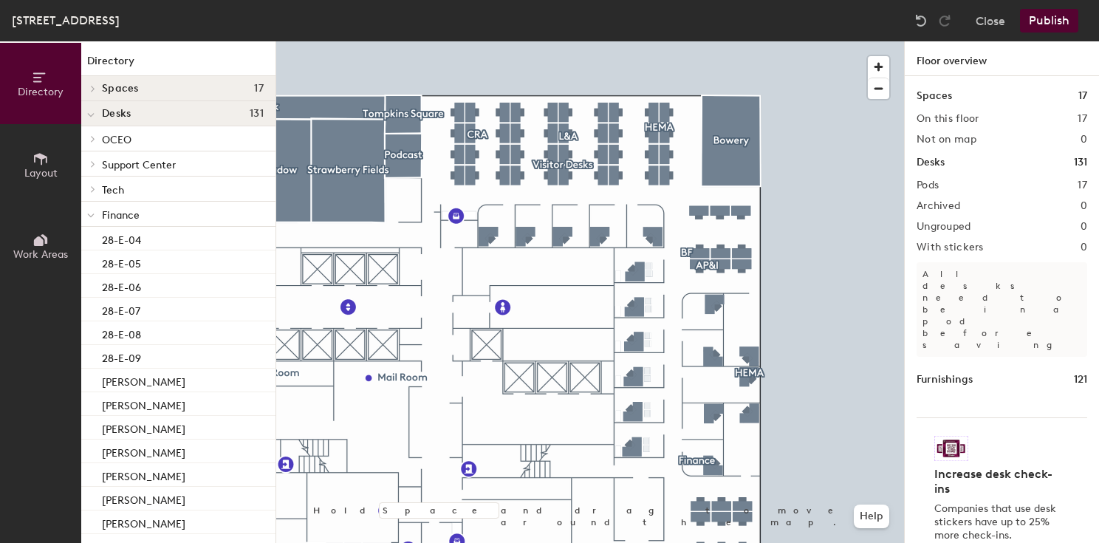
click at [1058, 16] on button "Publish" at bounding box center [1049, 21] width 58 height 24
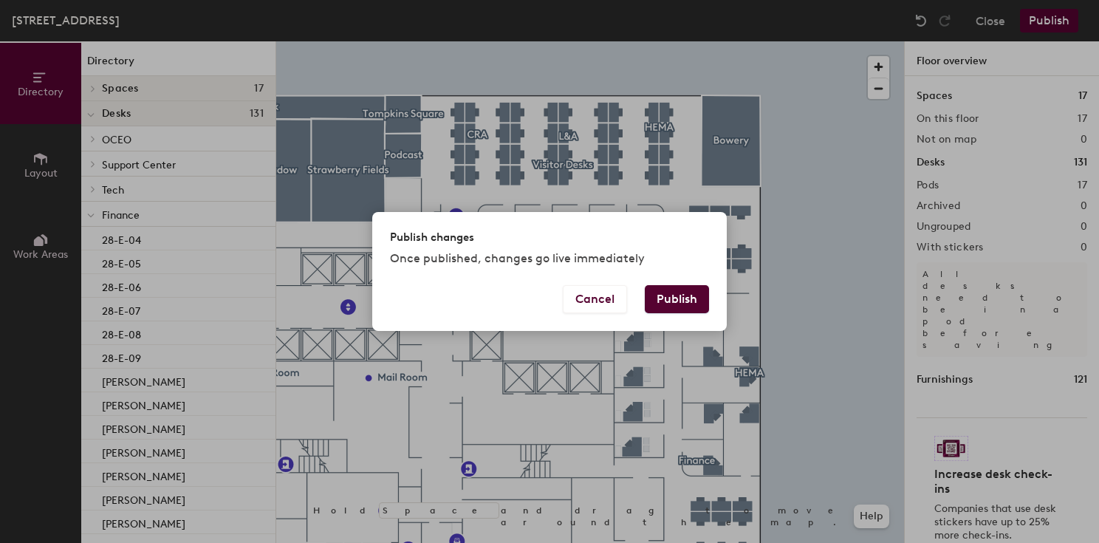
click at [681, 305] on button "Publish" at bounding box center [677, 299] width 64 height 28
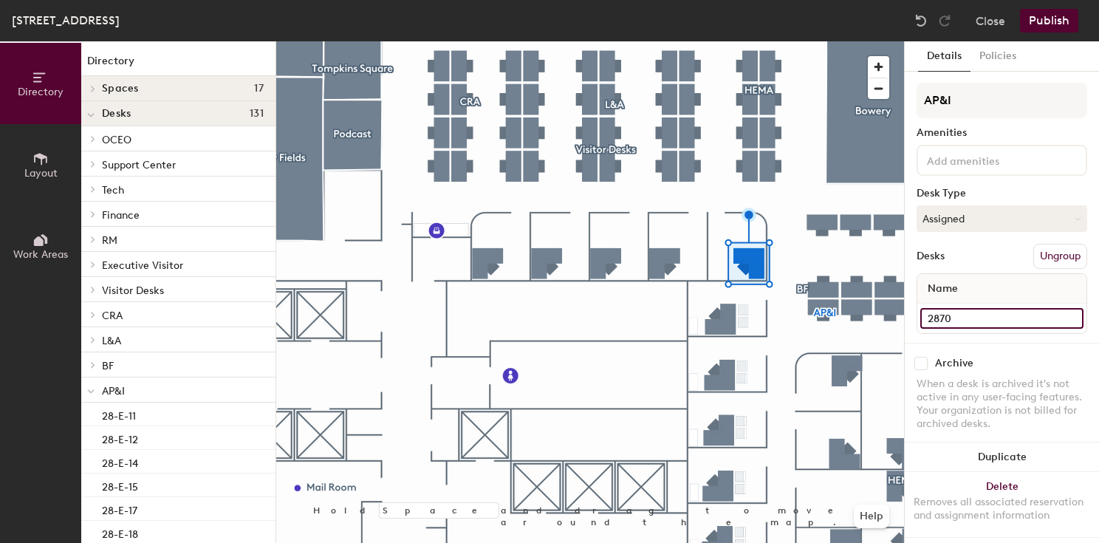
click at [957, 323] on input "2870" at bounding box center [1001, 318] width 163 height 21
type input "Natalya Tabony"
click at [945, 320] on input "2871" at bounding box center [1001, 318] width 163 height 21
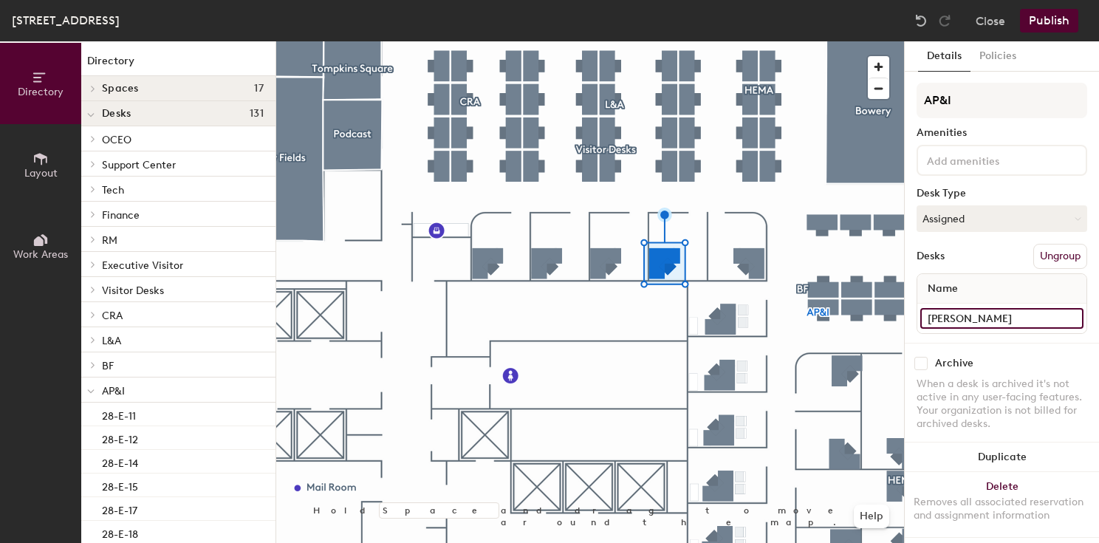
type input "Abby Whitbeck"
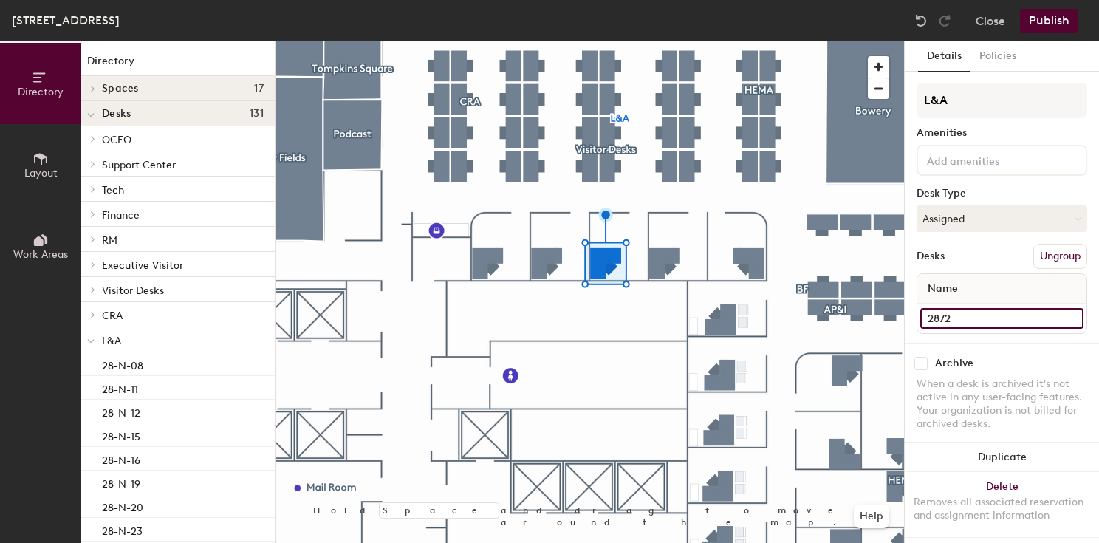
click at [978, 316] on input "2872" at bounding box center [1001, 318] width 163 height 21
type input "Karen Zeman"
click at [960, 318] on input "2873" at bounding box center [1001, 318] width 163 height 21
type input "z"
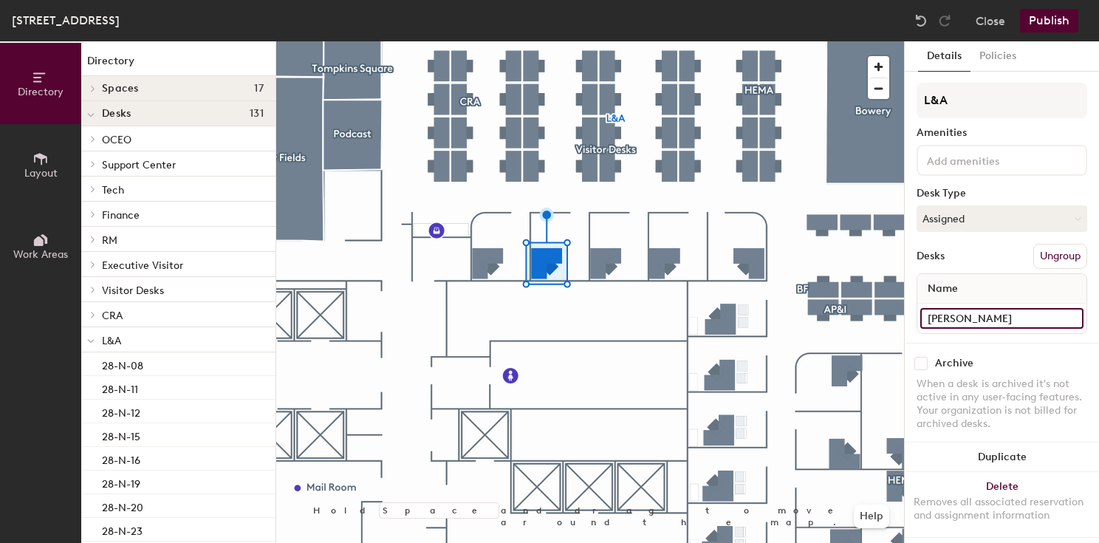
click at [937, 318] on input "Andrew Ziegler" at bounding box center [1001, 318] width 163 height 21
type input "Garrett Ziegler"
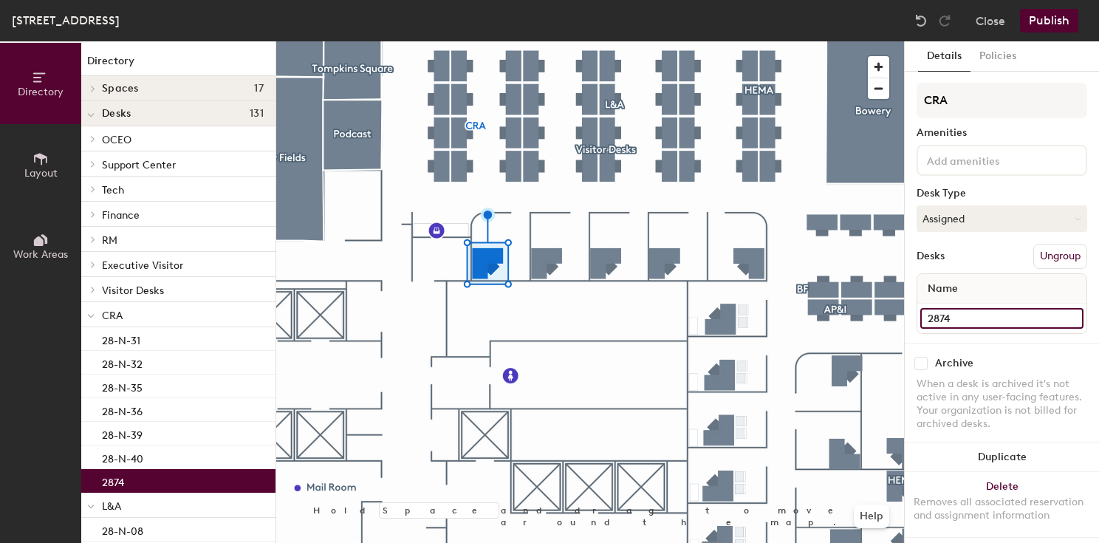
click at [947, 321] on input "2874" at bounding box center [1001, 318] width 163 height 21
type input "Andy Courchane"
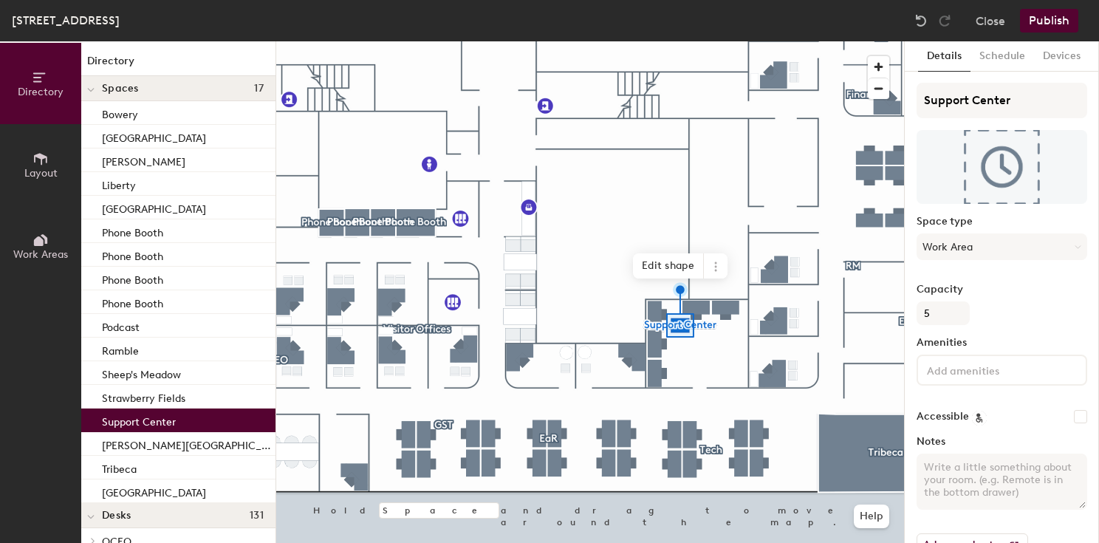
scroll to position [39, 0]
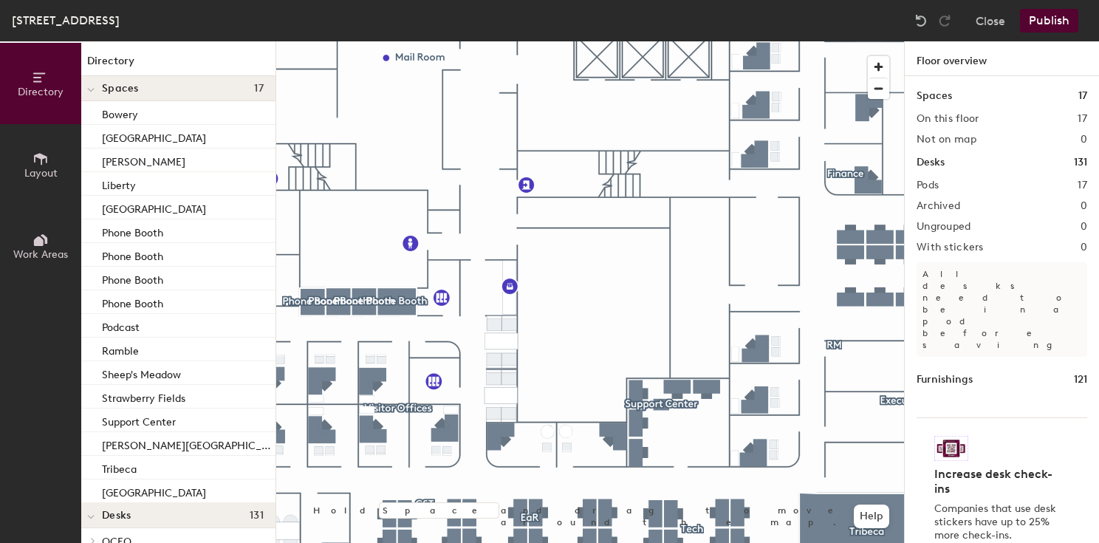
click at [1036, 24] on button "Publish" at bounding box center [1049, 21] width 58 height 24
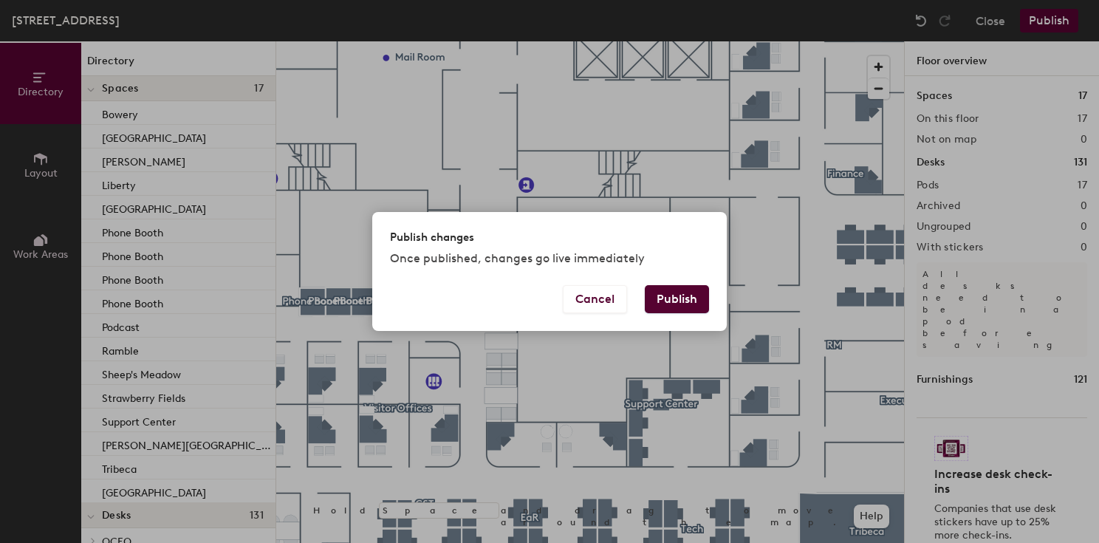
click at [672, 306] on button "Publish" at bounding box center [677, 299] width 64 height 28
